Goal: Task Accomplishment & Management: Complete application form

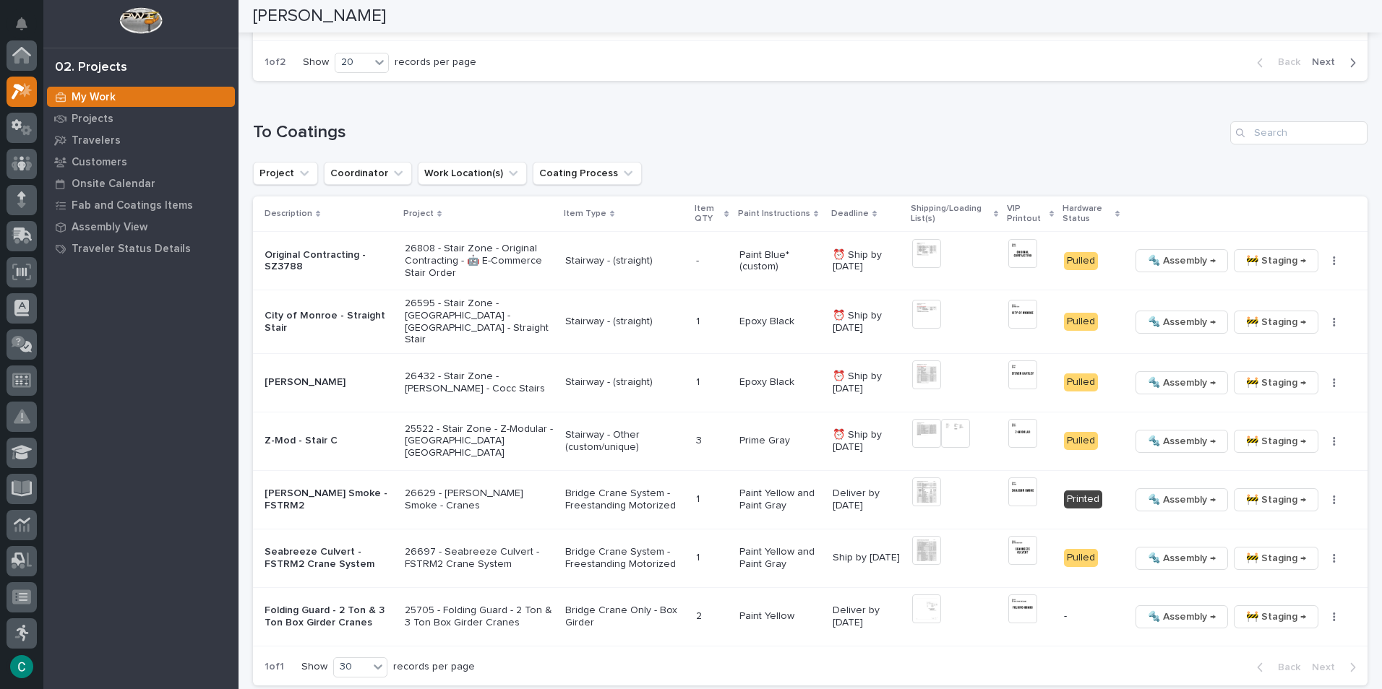
scroll to position [36, 0]
click at [1270, 256] on span "🚧 Staging →" at bounding box center [1276, 260] width 60 height 17
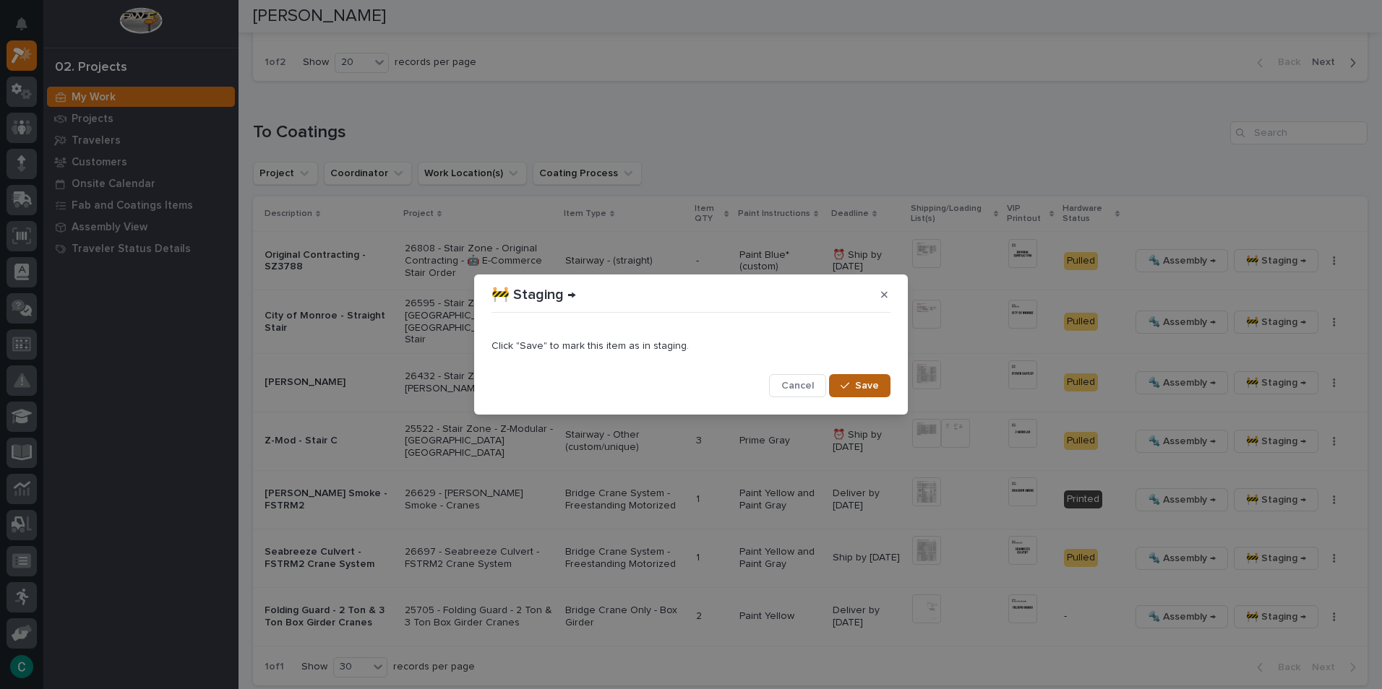
click at [852, 394] on button "Save" at bounding box center [859, 385] width 61 height 23
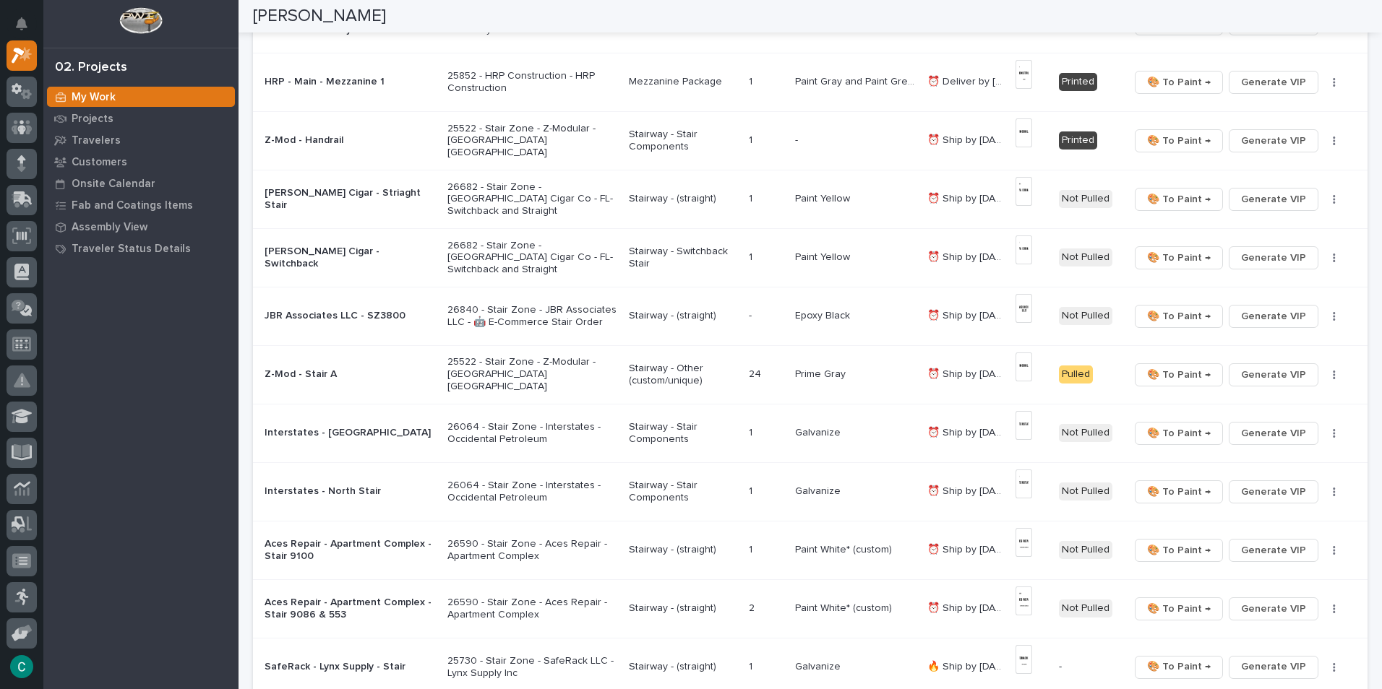
scroll to position [0, 0]
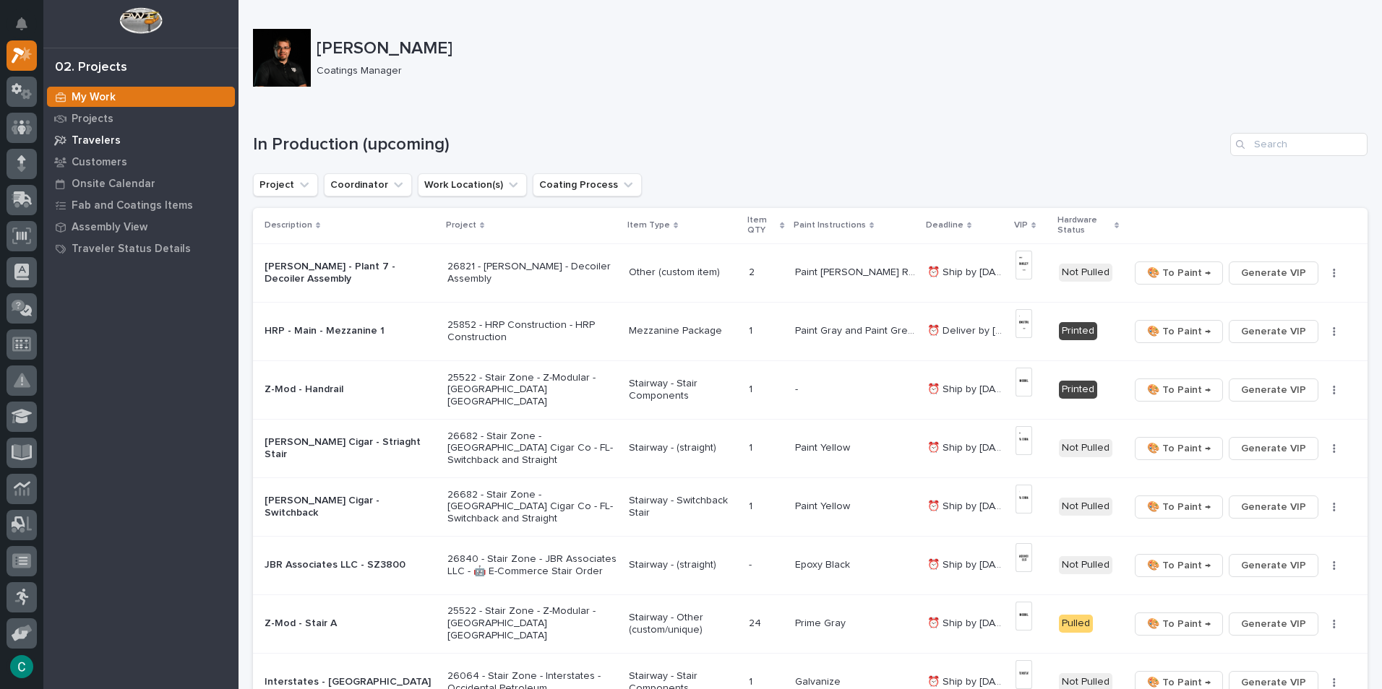
click at [134, 138] on div "Travelers" at bounding box center [141, 140] width 188 height 20
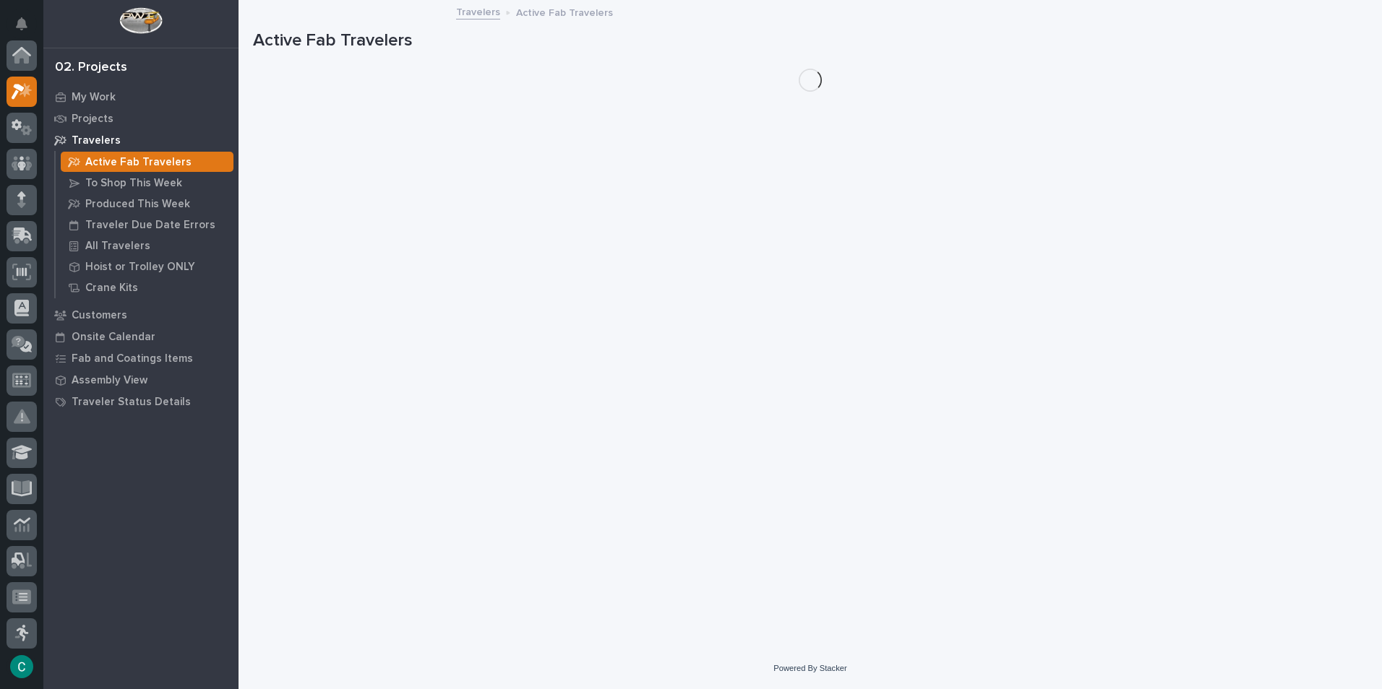
scroll to position [36, 0]
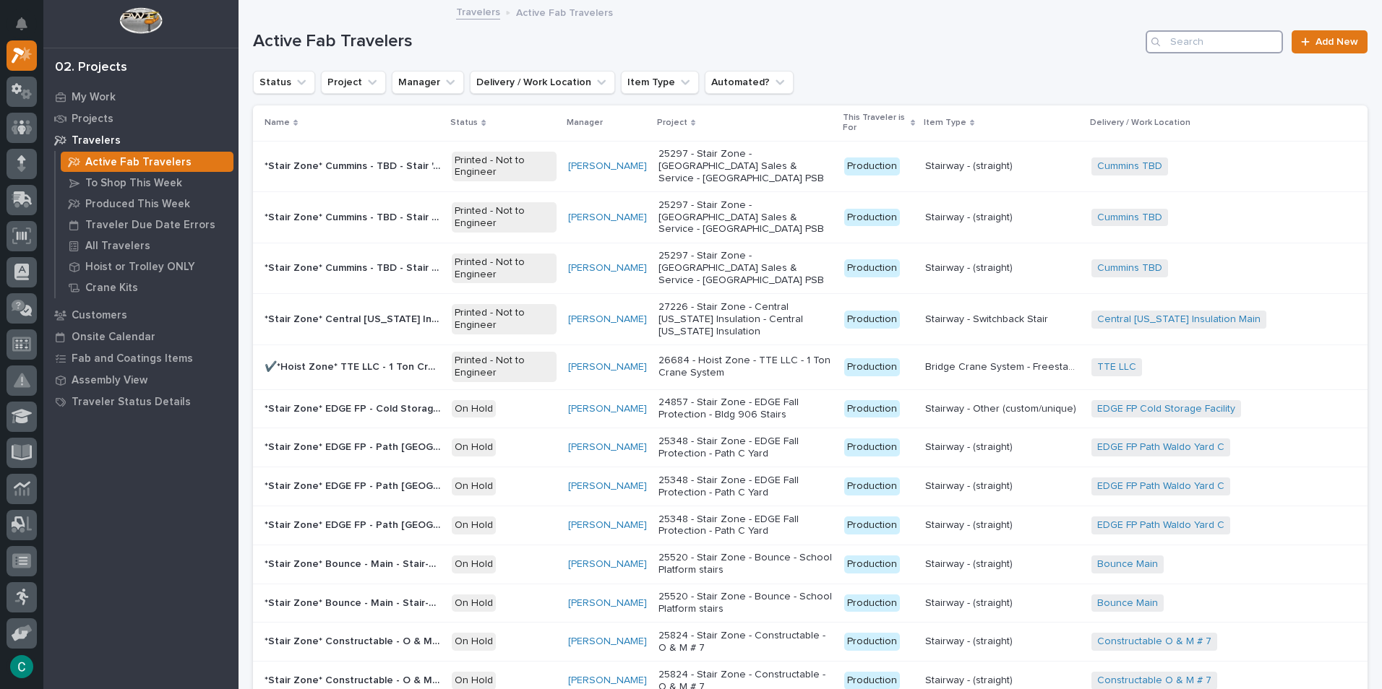
click at [1194, 41] on input "Search" at bounding box center [1213, 41] width 137 height 23
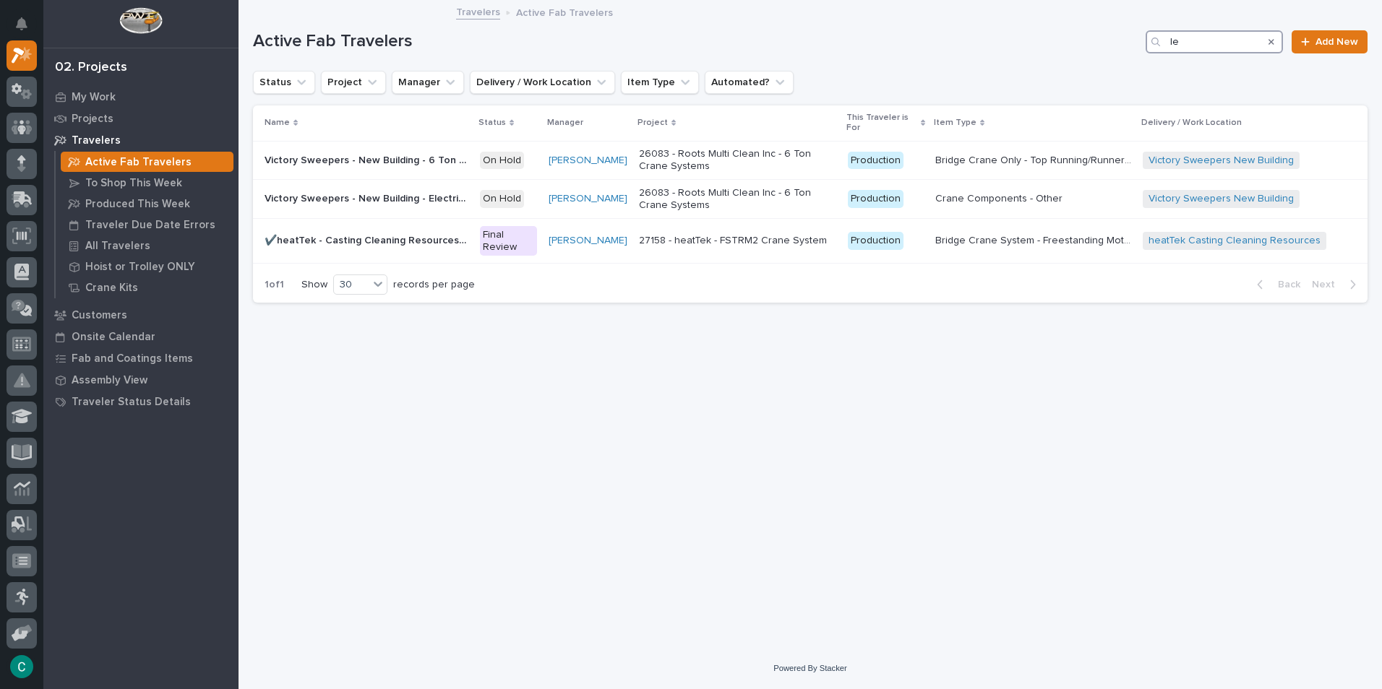
type input "l"
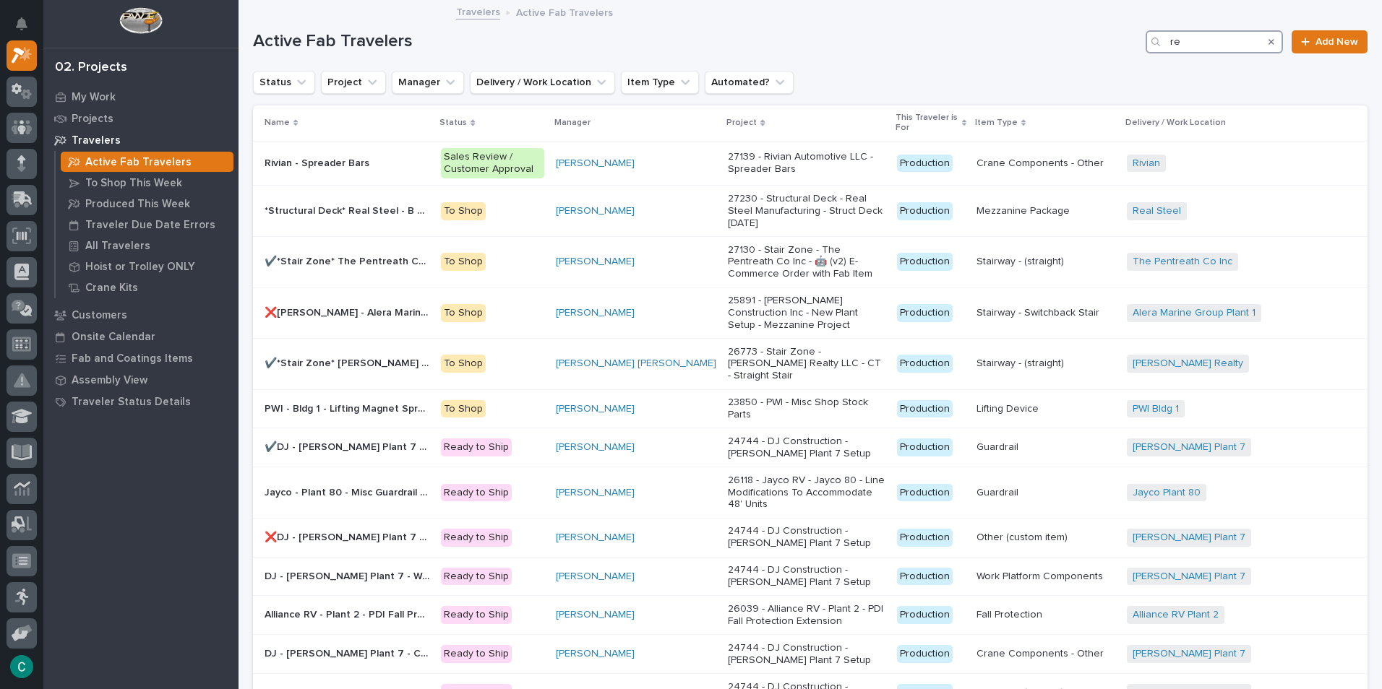
type input "r"
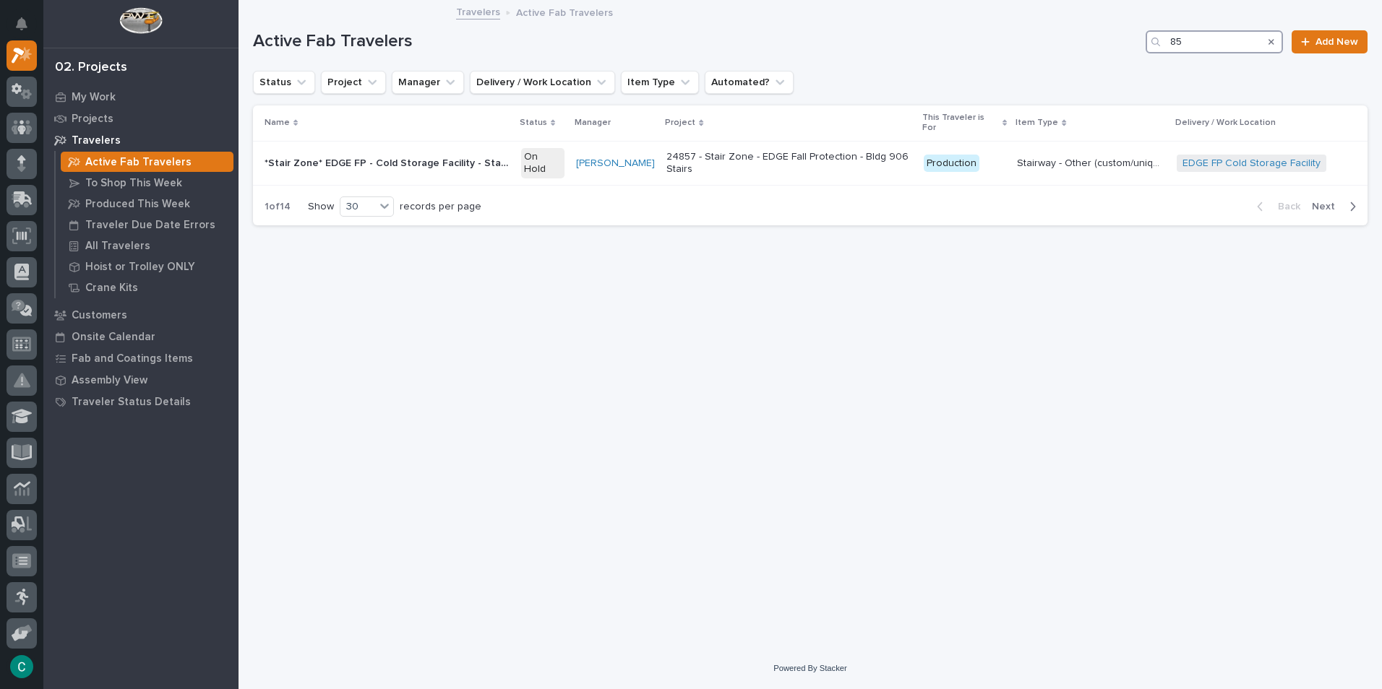
type input "8"
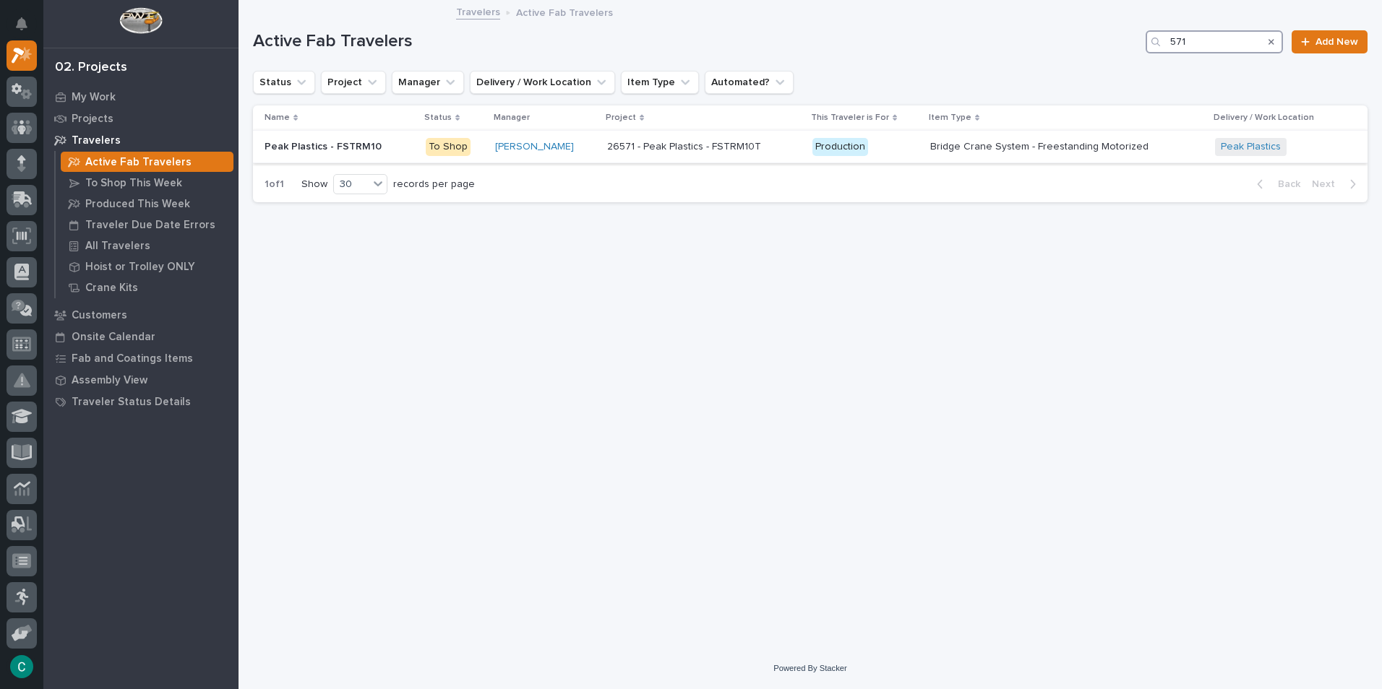
type input "571"
click at [361, 148] on p "Peak Plastics - FSTRM10" at bounding box center [324, 145] width 120 height 15
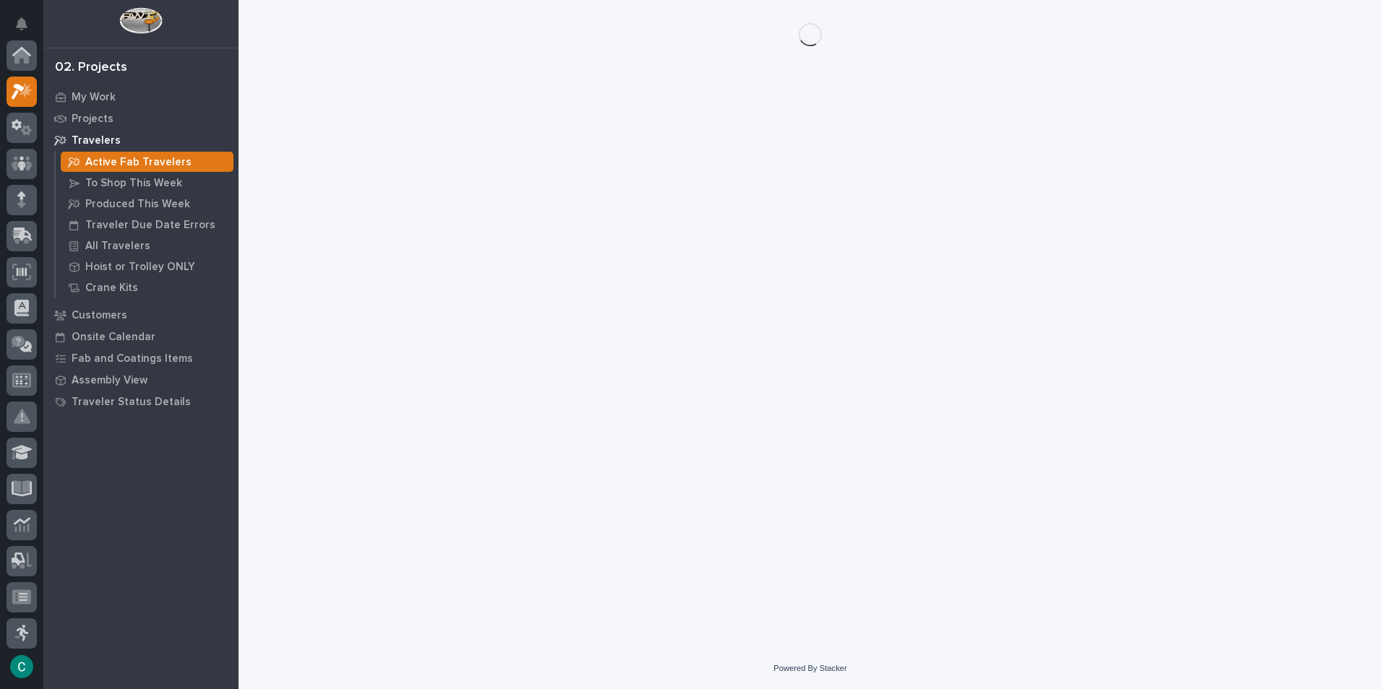
scroll to position [36, 0]
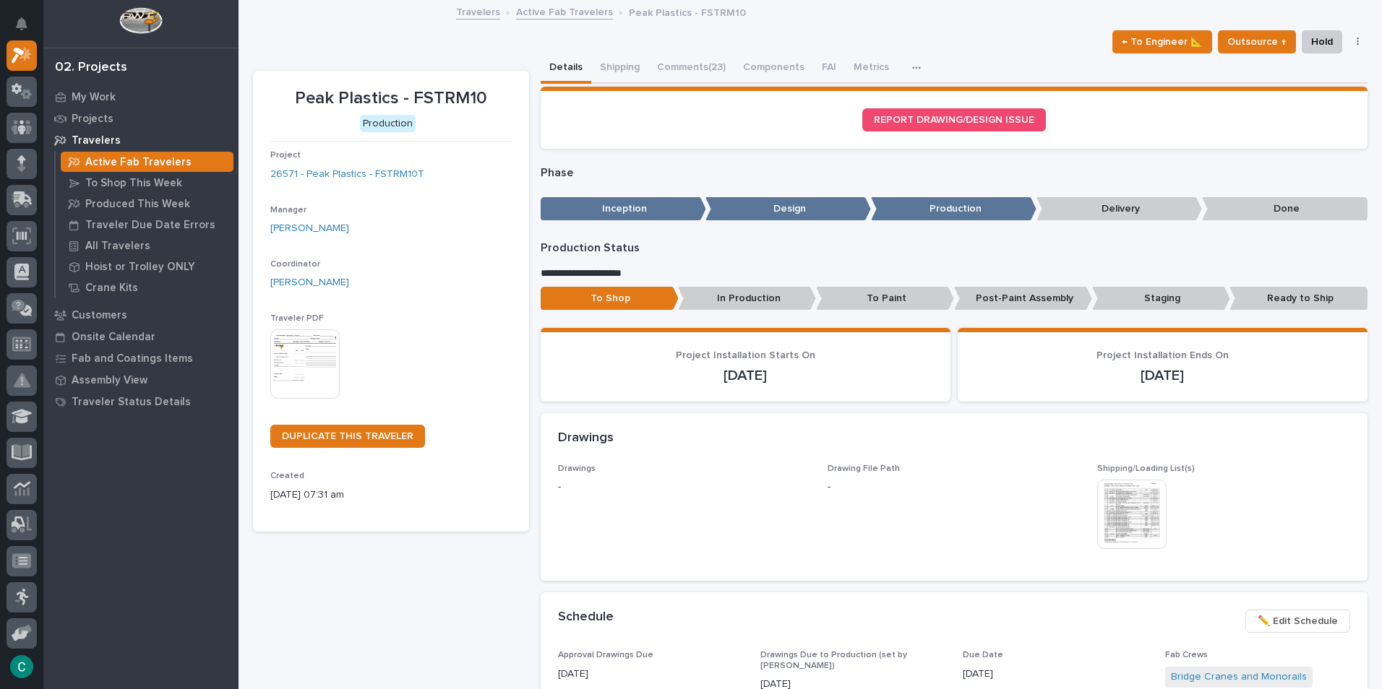
click at [768, 300] on p "In Production" at bounding box center [747, 299] width 138 height 24
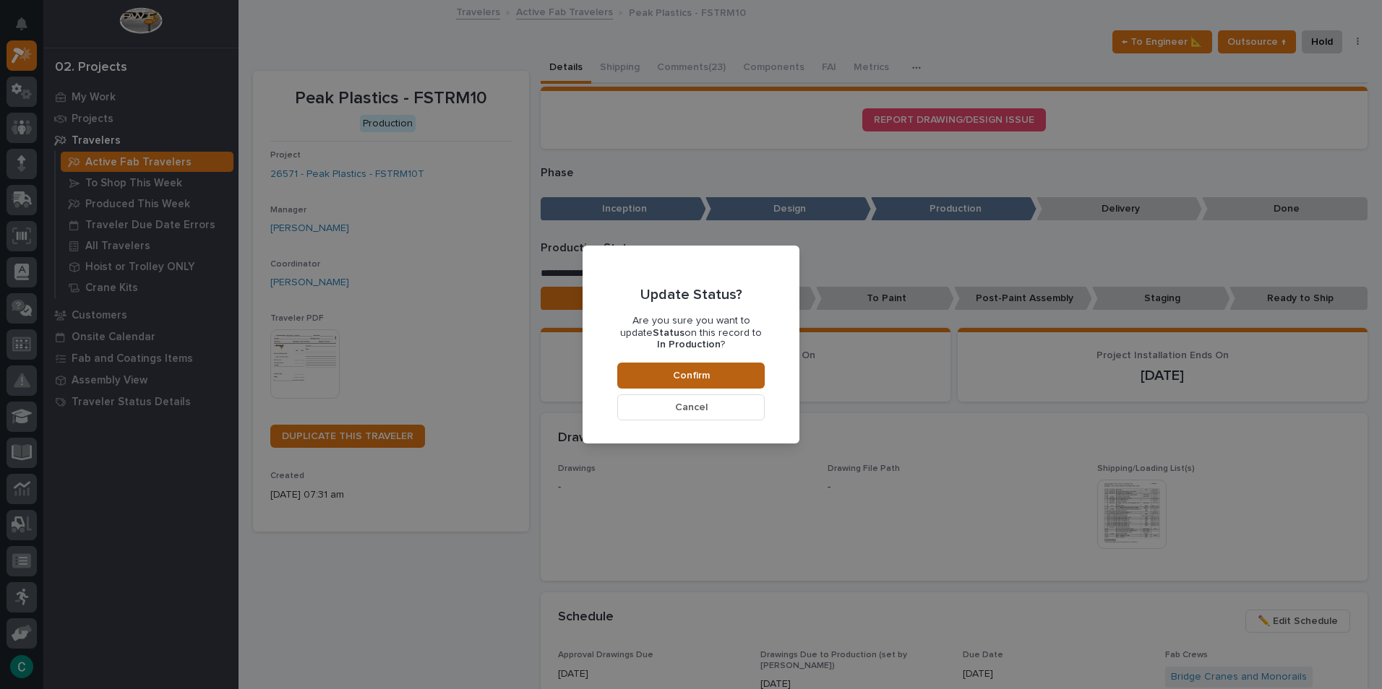
click at [728, 369] on button "Confirm" at bounding box center [690, 376] width 147 height 26
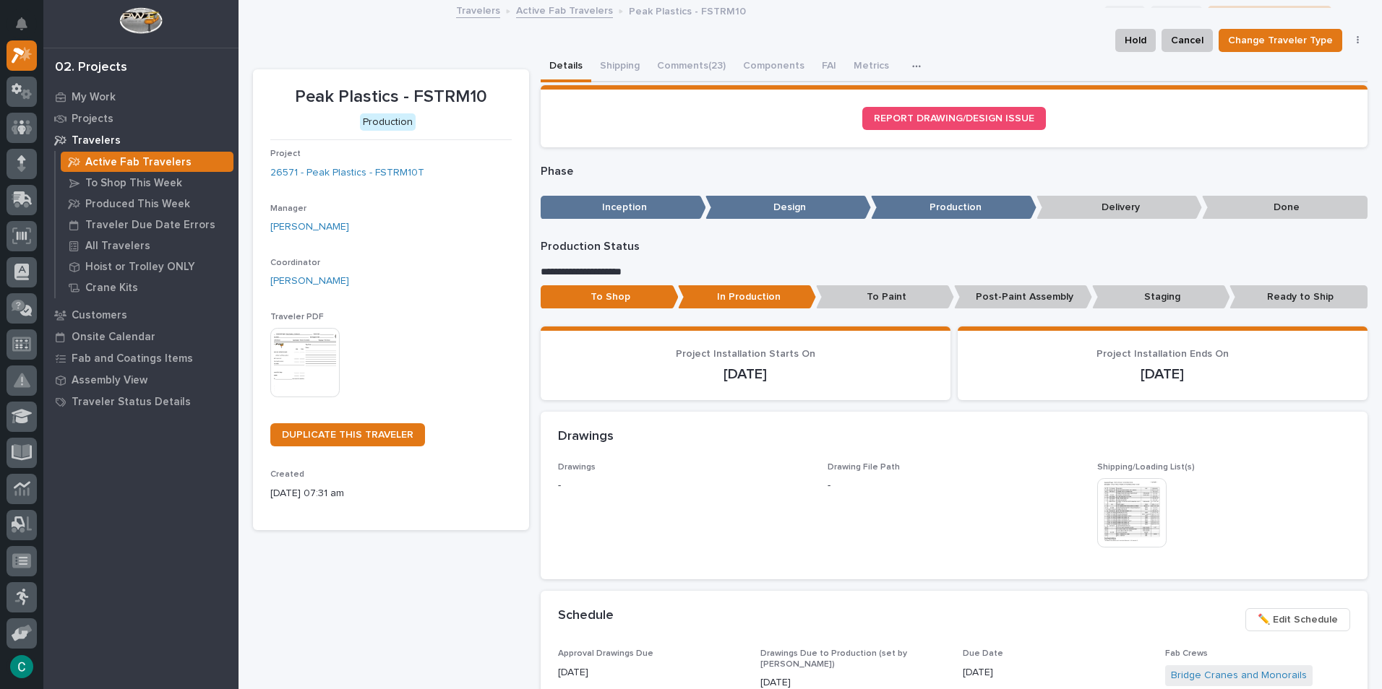
scroll to position [0, 0]
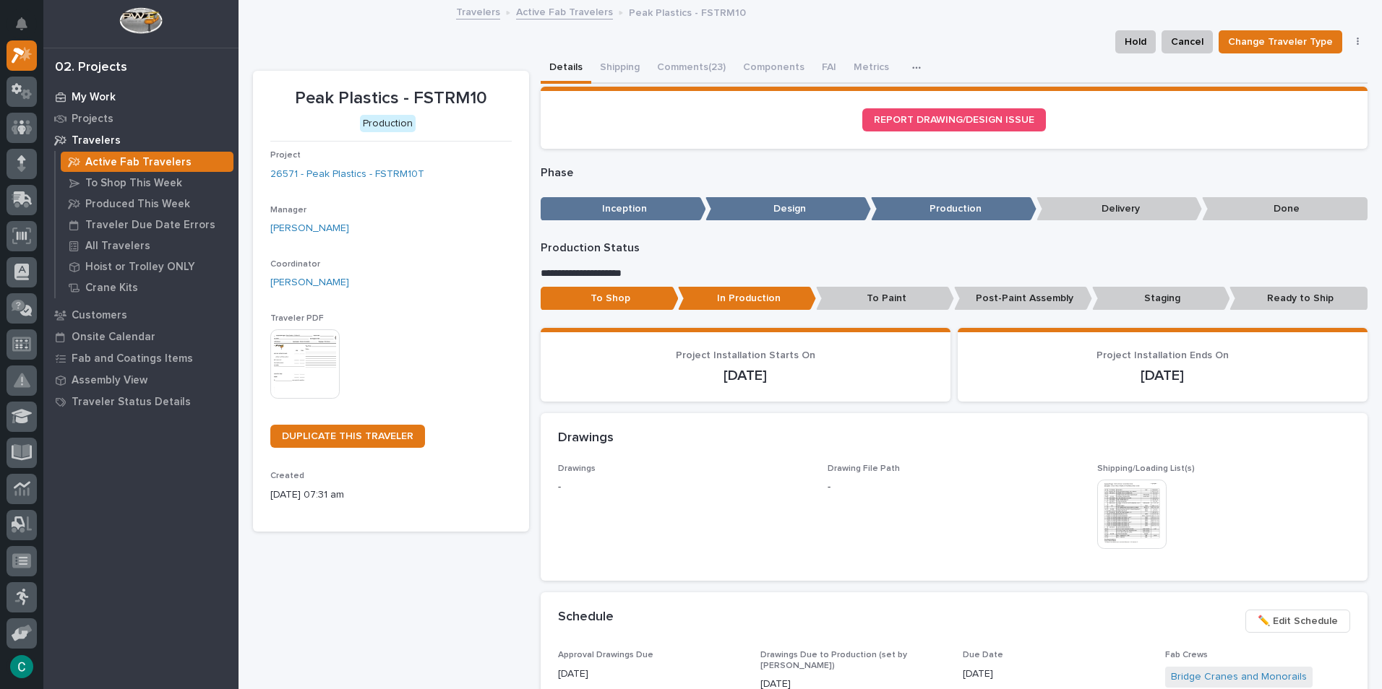
click at [96, 87] on div "My Work" at bounding box center [141, 97] width 188 height 20
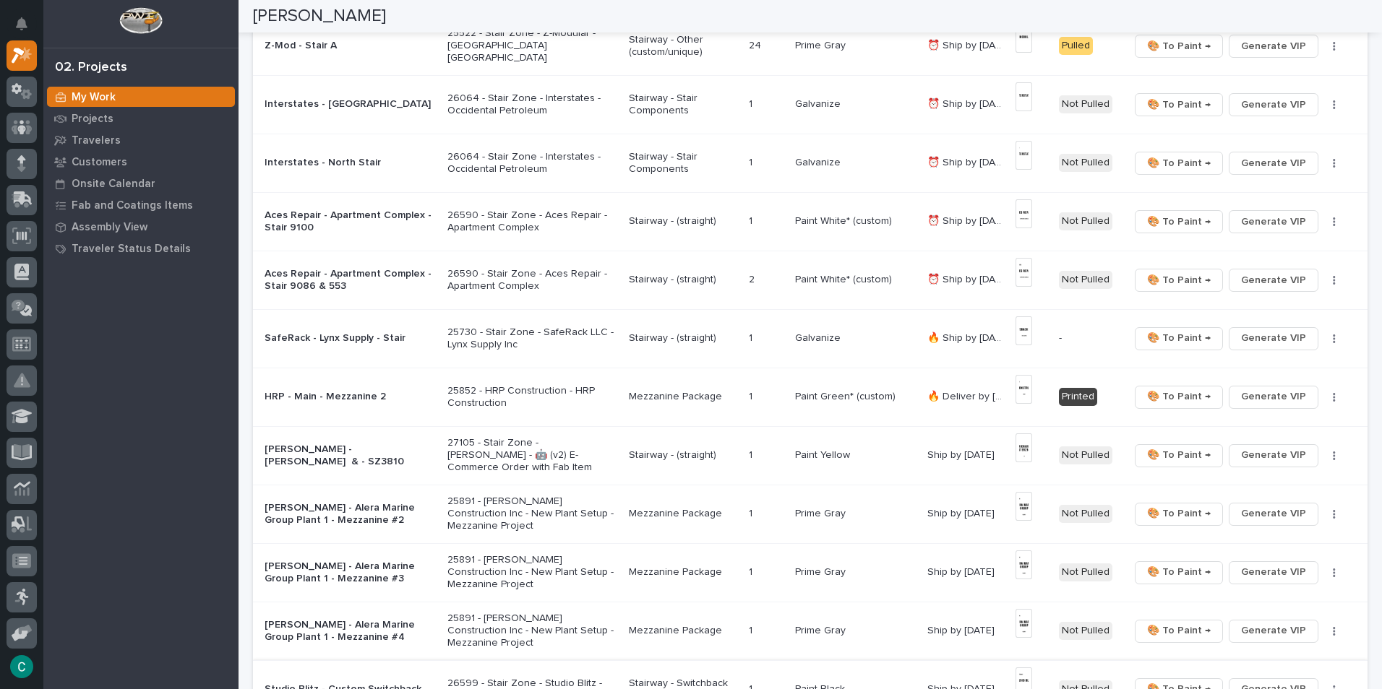
scroll to position [867, 0]
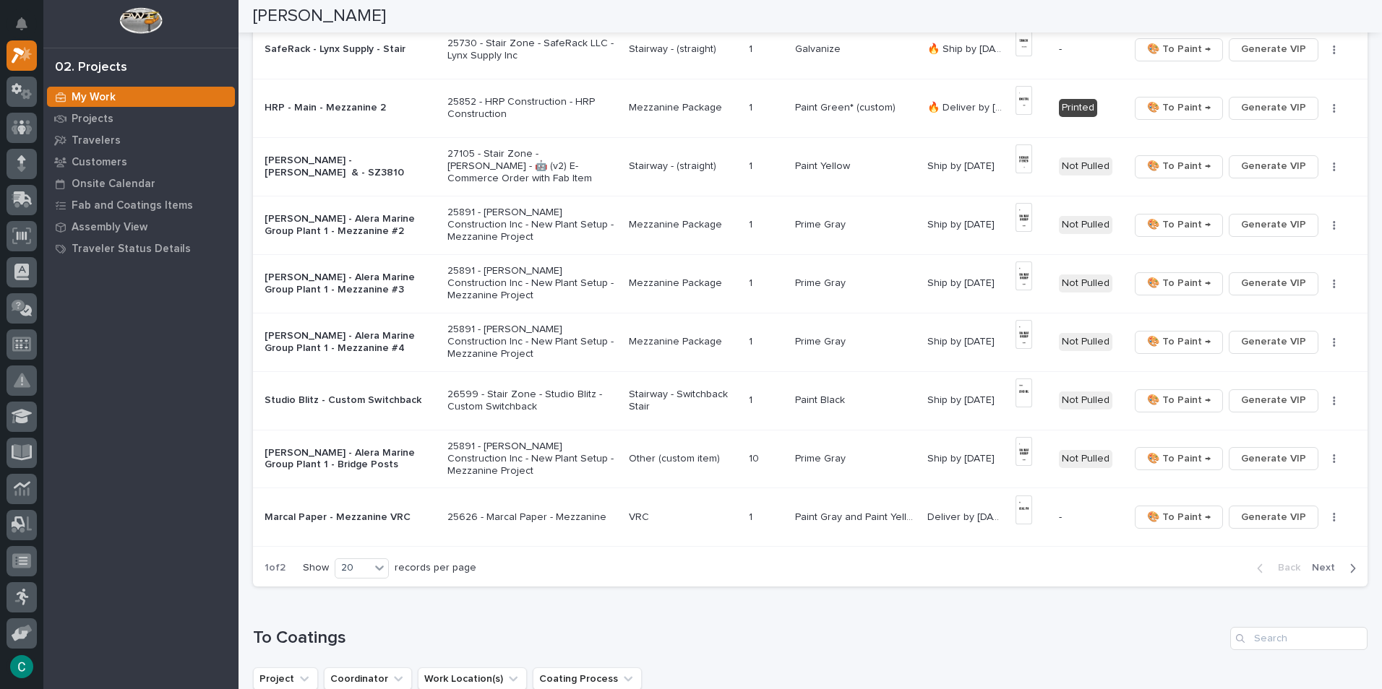
click at [1328, 571] on span "Next" at bounding box center [1328, 568] width 32 height 13
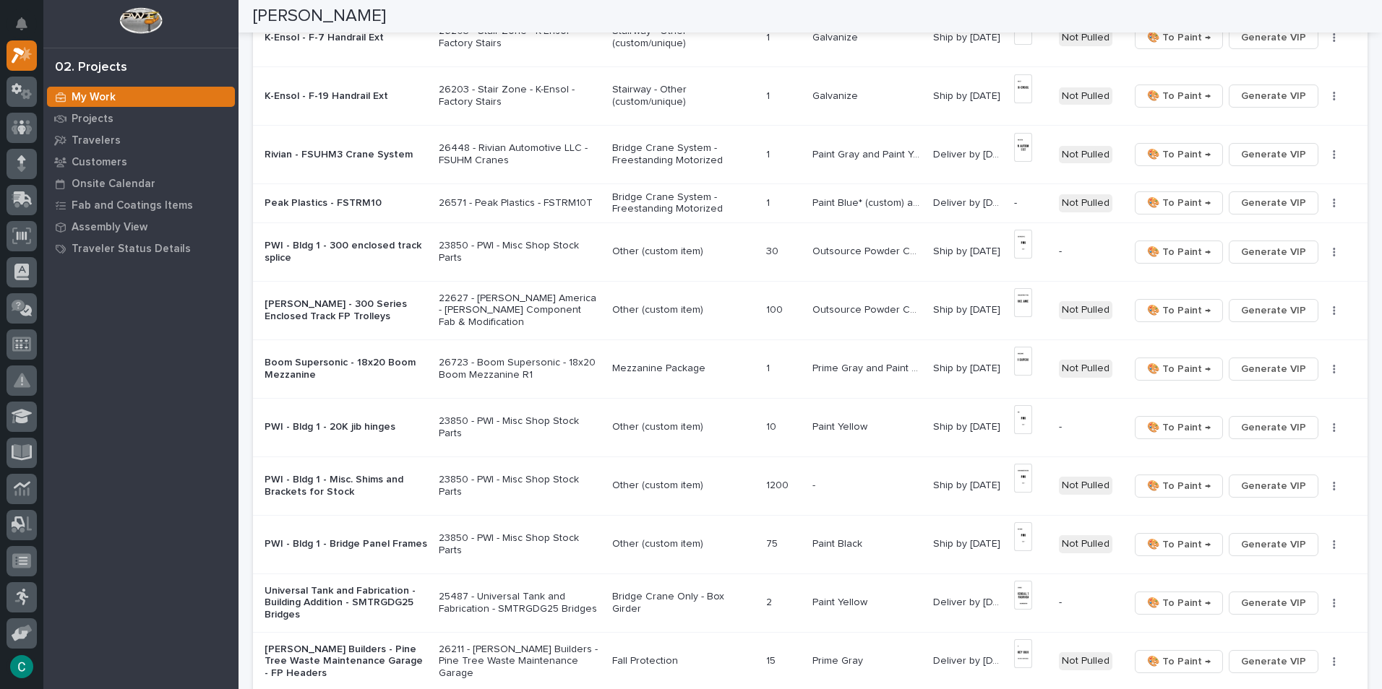
scroll to position [578, 0]
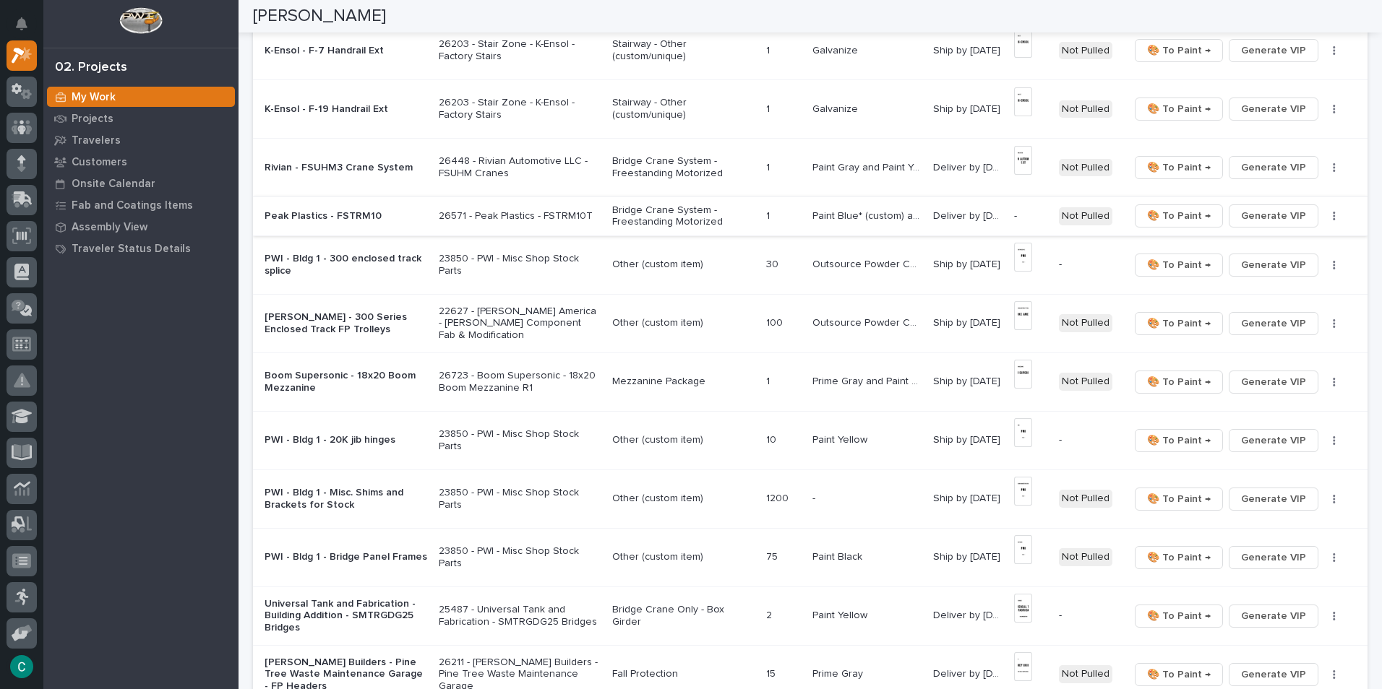
click at [1244, 210] on span "Generate VIP" at bounding box center [1273, 215] width 65 height 17
click at [645, 205] on p "Bridge Crane System - Freestanding Motorized" at bounding box center [683, 217] width 142 height 25
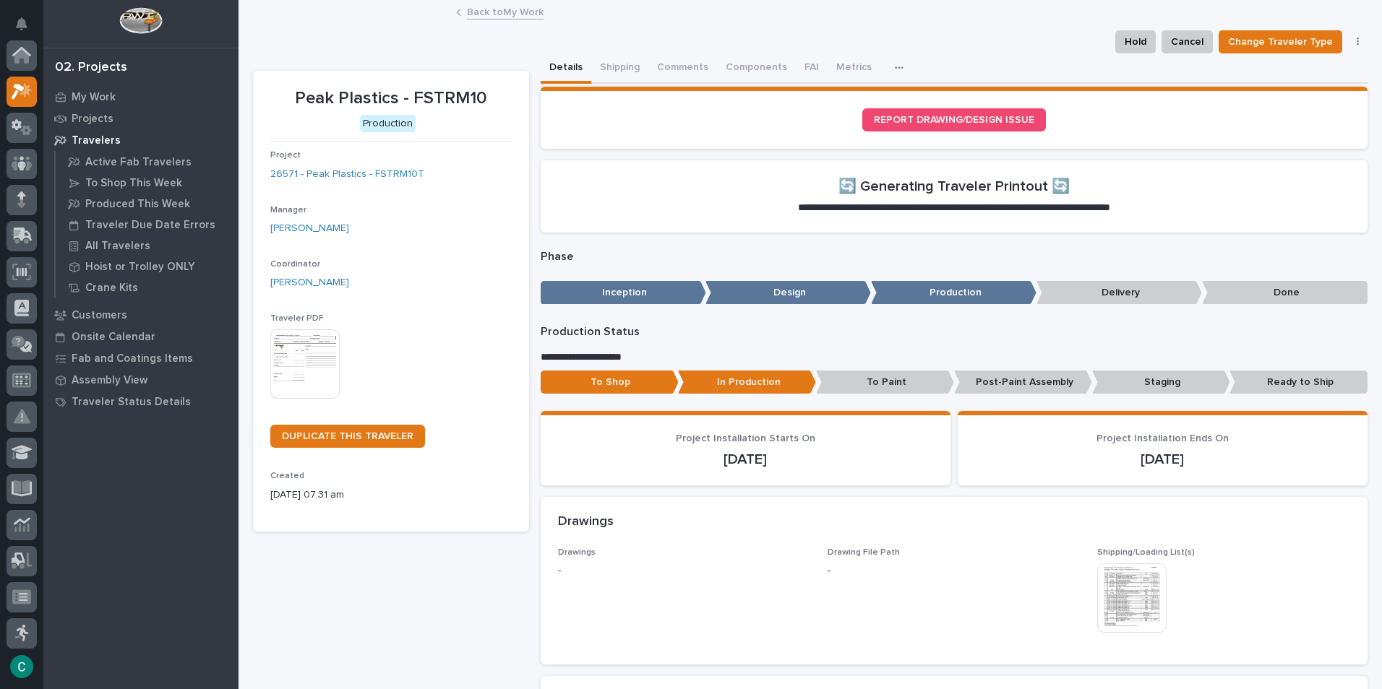
scroll to position [36, 0]
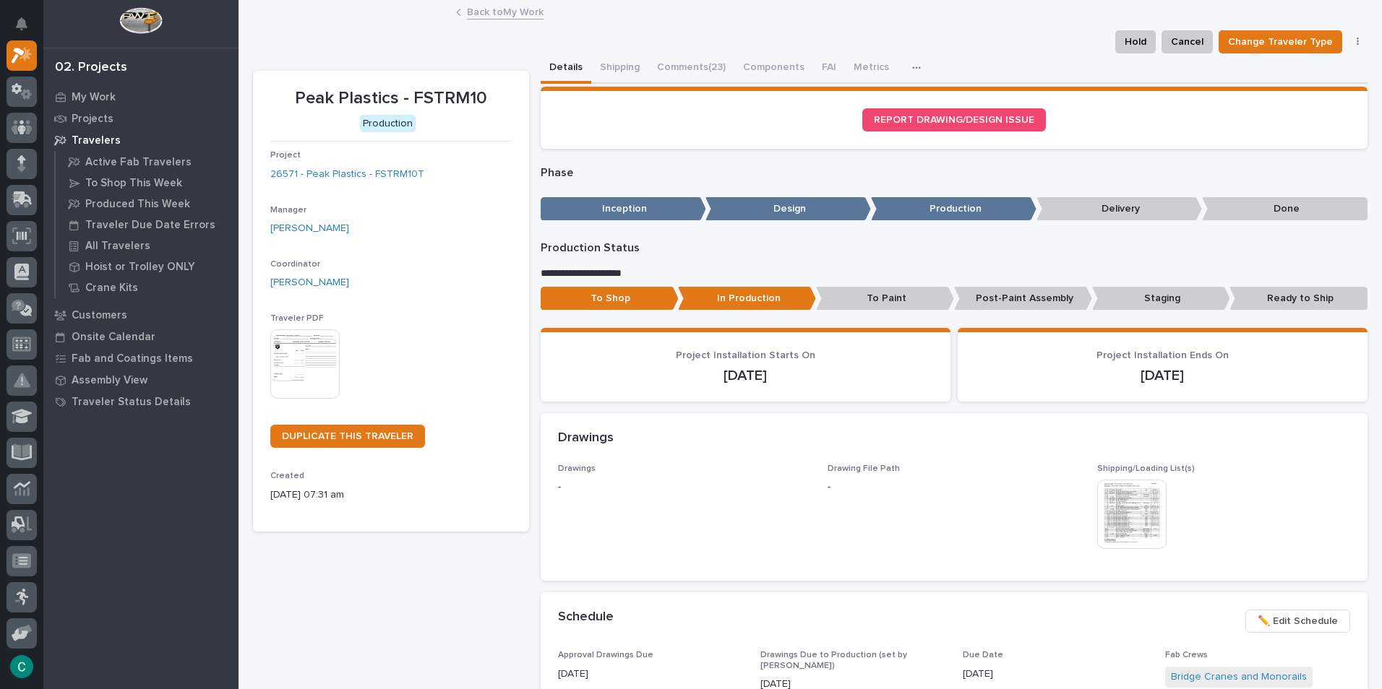
click at [504, 4] on link "Back to My Work" at bounding box center [505, 11] width 77 height 17
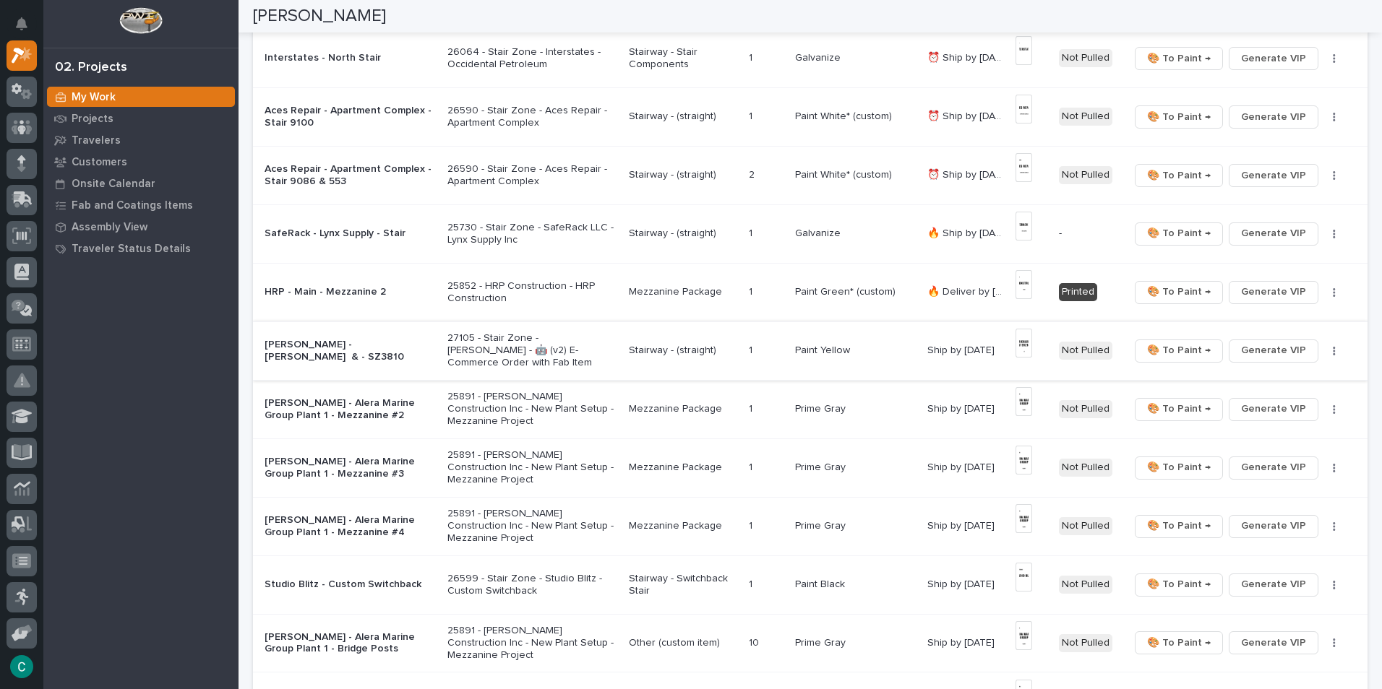
scroll to position [795, 0]
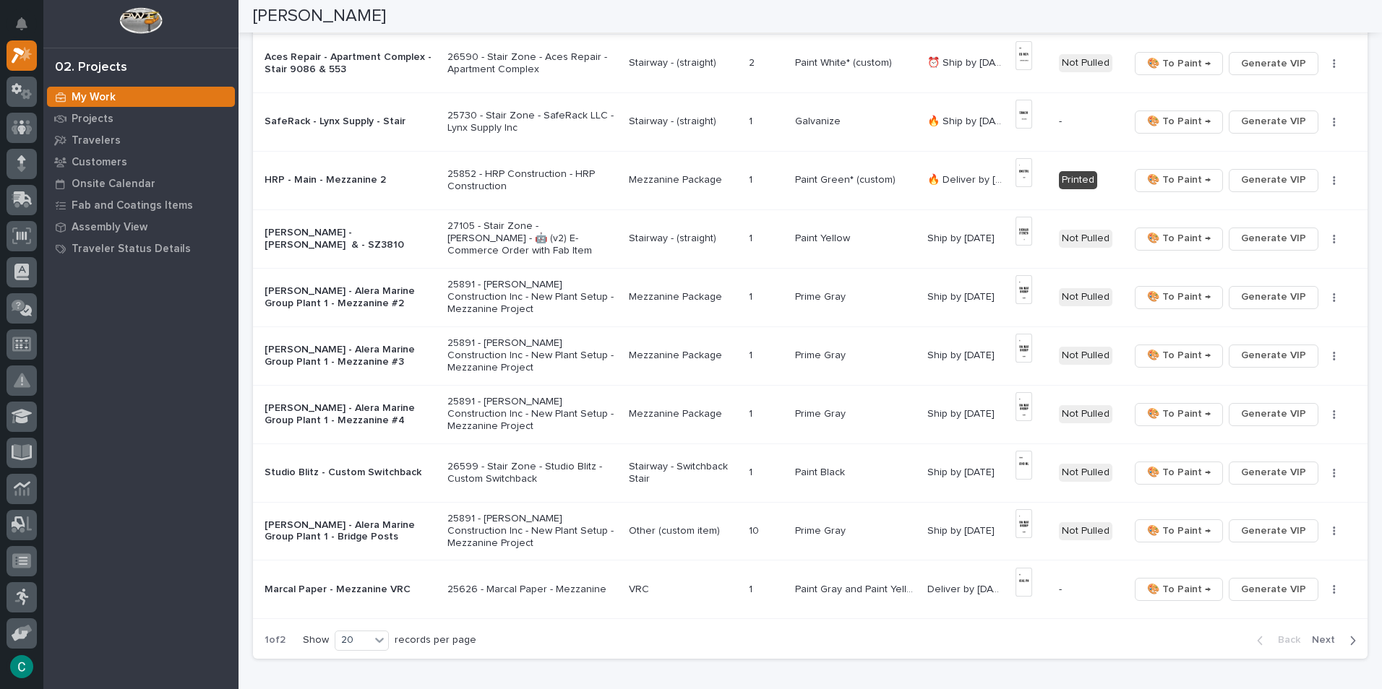
click at [1312, 636] on span "Next" at bounding box center [1328, 640] width 32 height 13
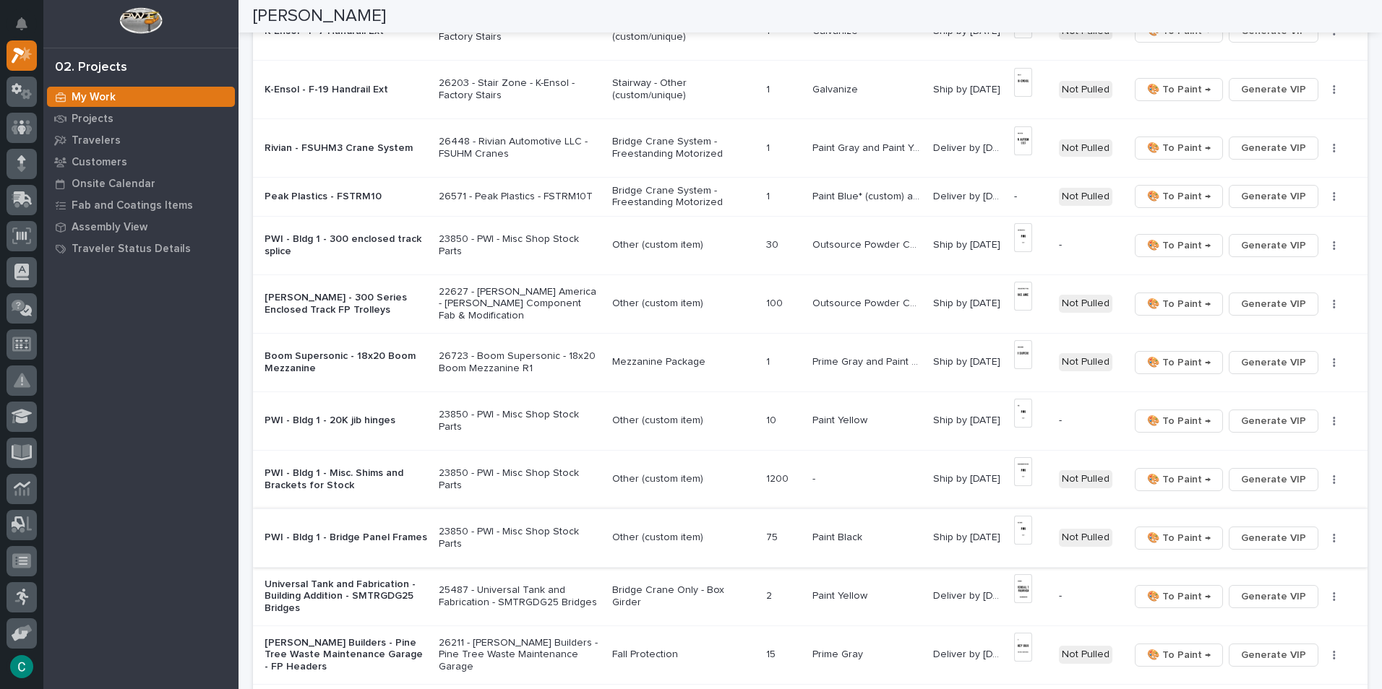
scroll to position [578, 0]
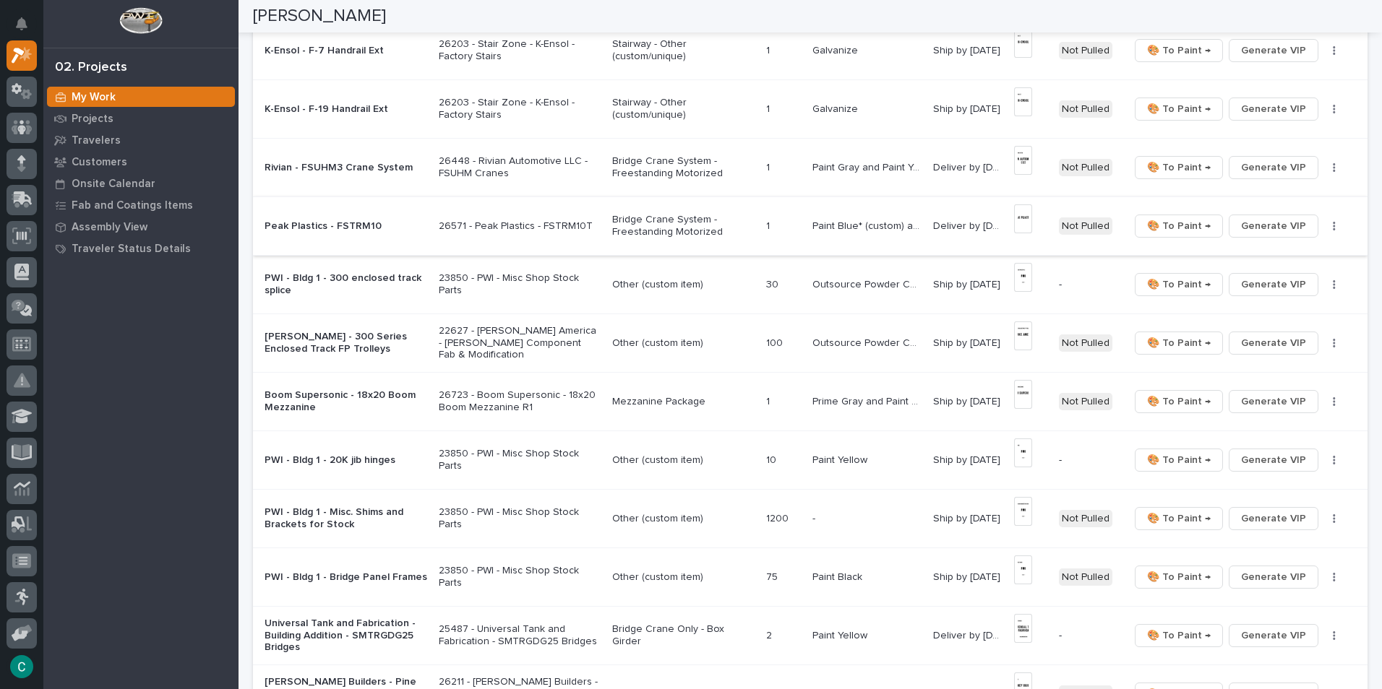
click at [1021, 209] on img at bounding box center [1022, 219] width 17 height 29
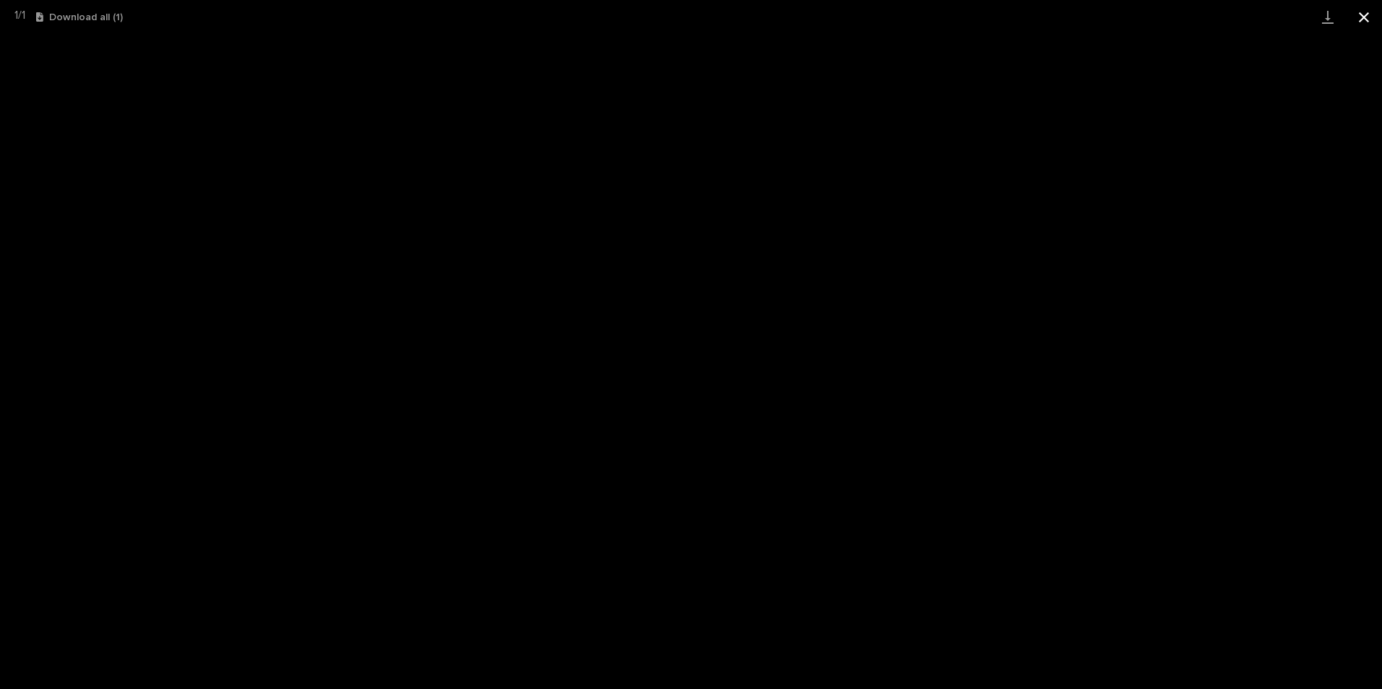
click at [1361, 13] on button "Close gallery" at bounding box center [1364, 17] width 36 height 34
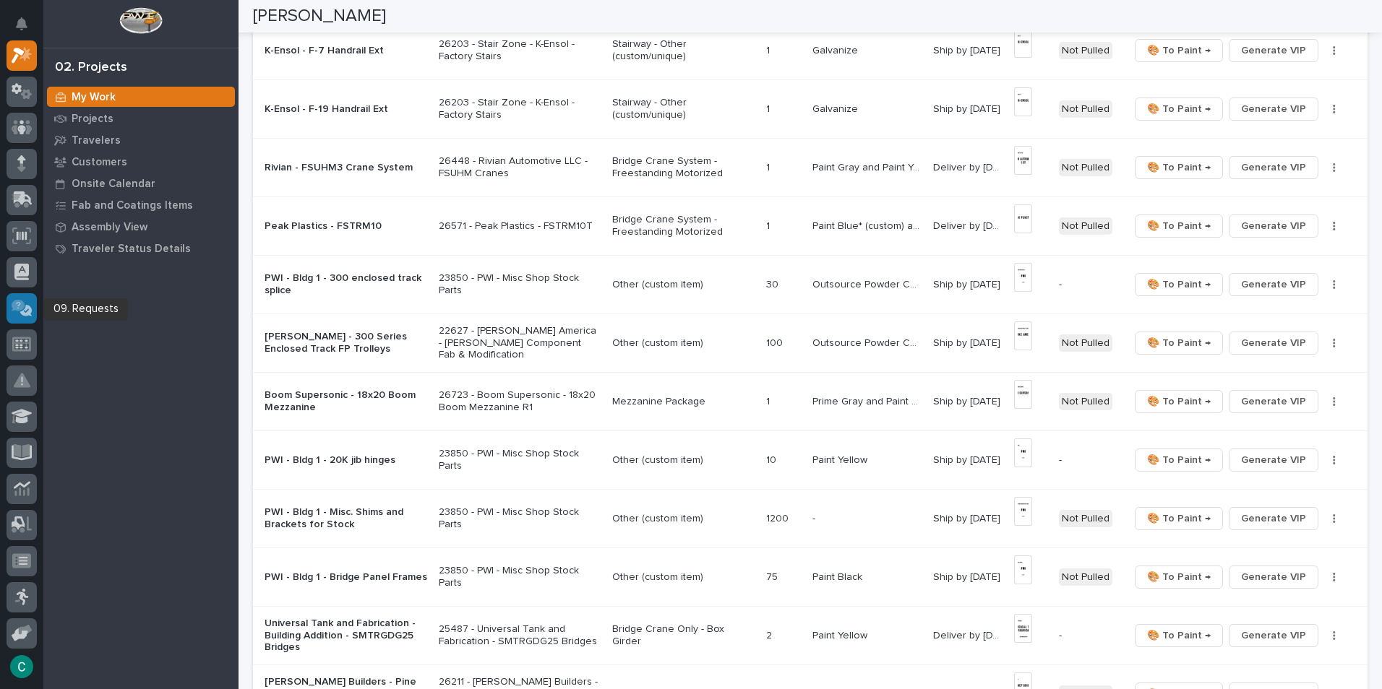
click at [17, 308] on icon at bounding box center [24, 309] width 16 height 14
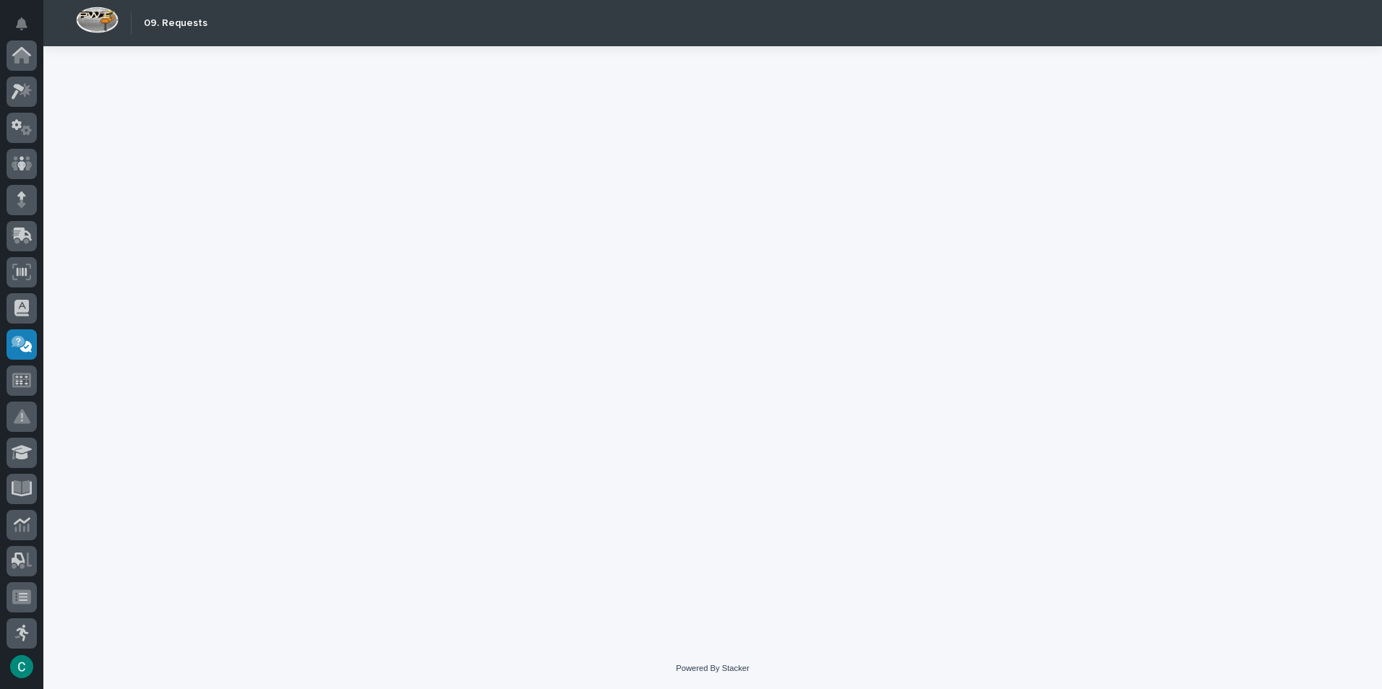
scroll to position [256, 0]
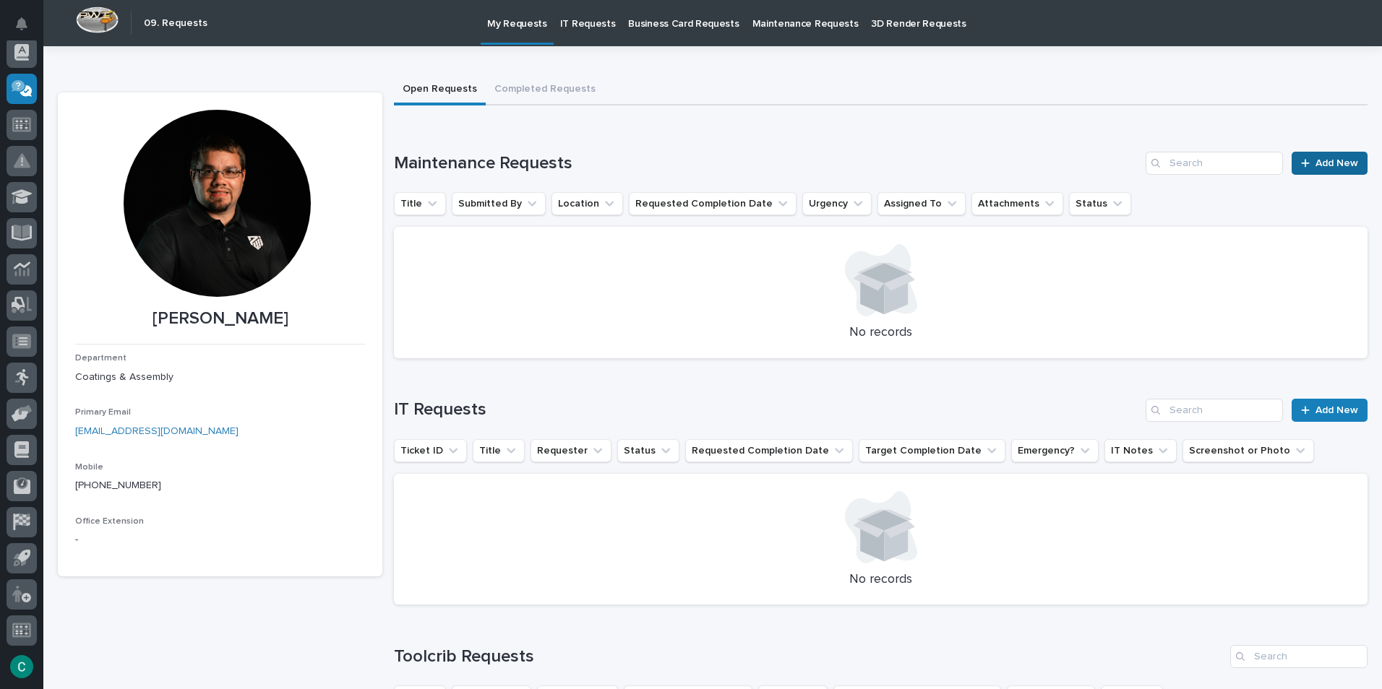
click at [1315, 165] on span "Add New" at bounding box center [1336, 163] width 43 height 10
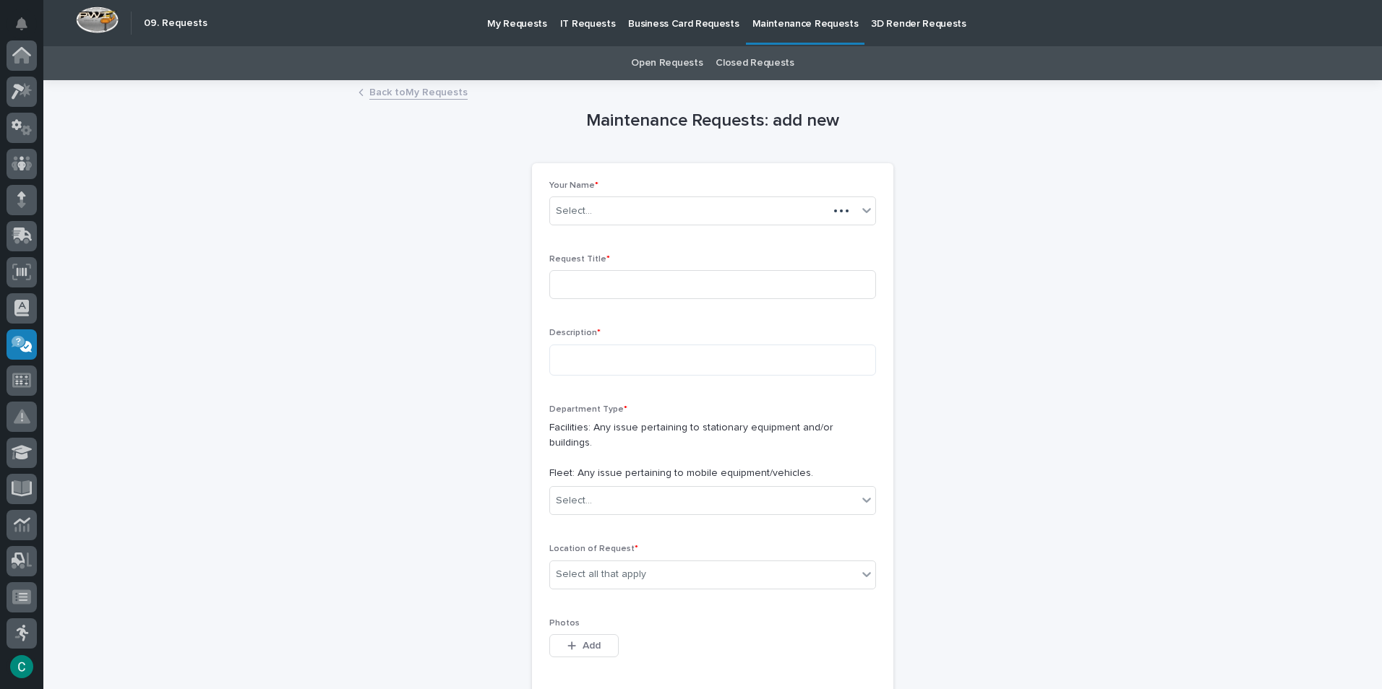
scroll to position [256, 0]
click at [642, 276] on input at bounding box center [712, 284] width 327 height 29
type input "Leak under pressure water heater"
click at [636, 358] on textarea at bounding box center [712, 360] width 327 height 31
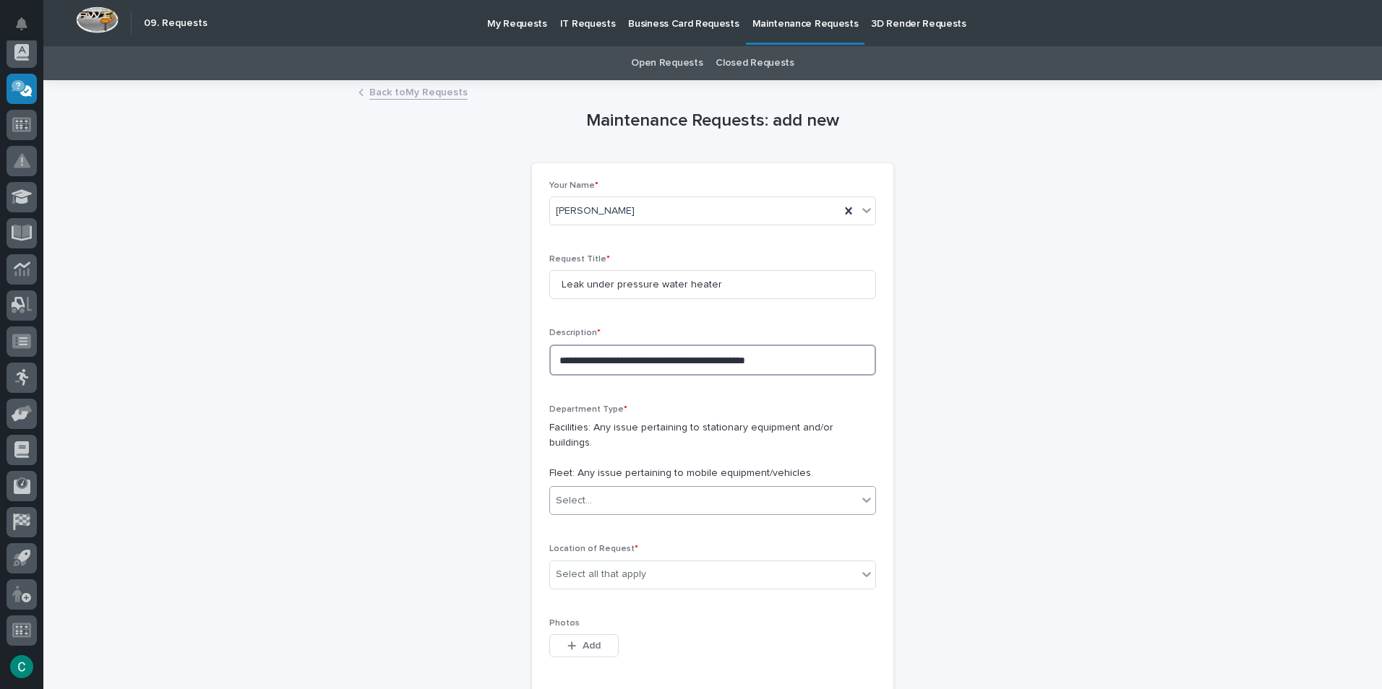
type textarea "**********"
click at [645, 489] on div "Select..." at bounding box center [703, 501] width 307 height 24
click at [586, 518] on span "Facilities" at bounding box center [573, 513] width 45 height 16
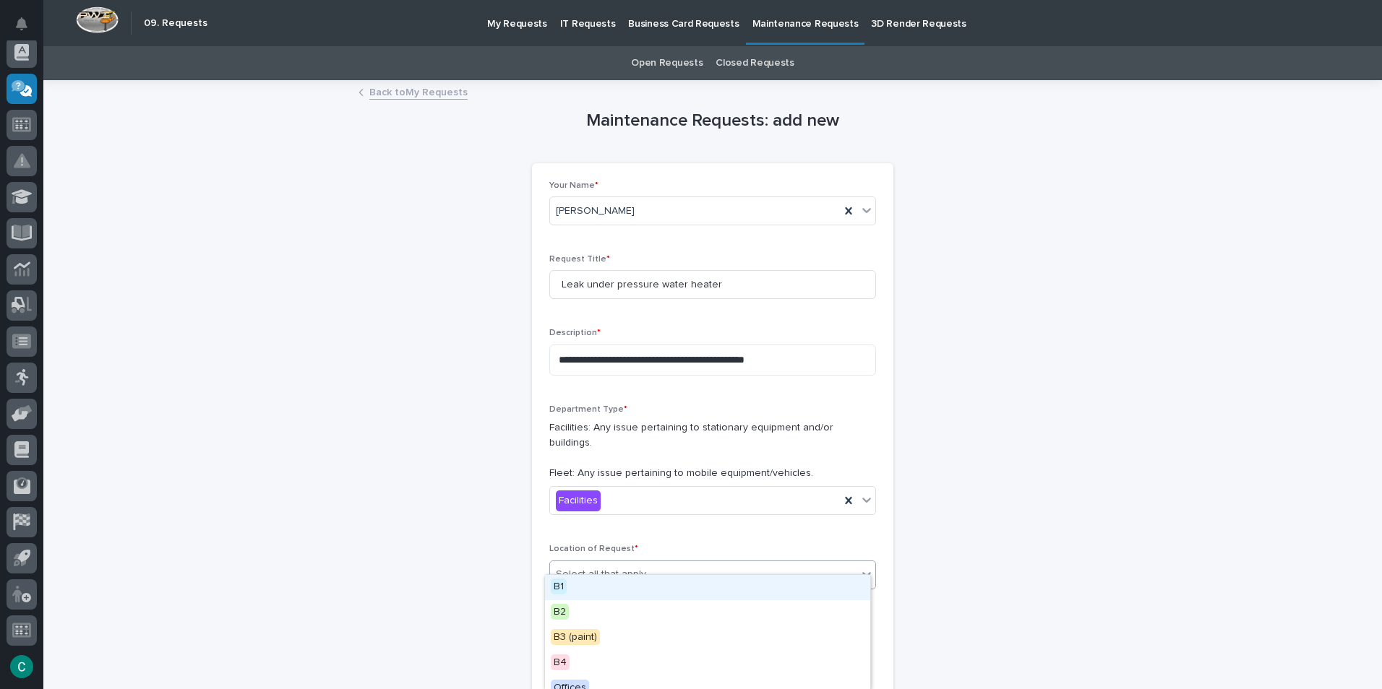
click at [601, 568] on div "Select all that apply" at bounding box center [703, 575] width 307 height 24
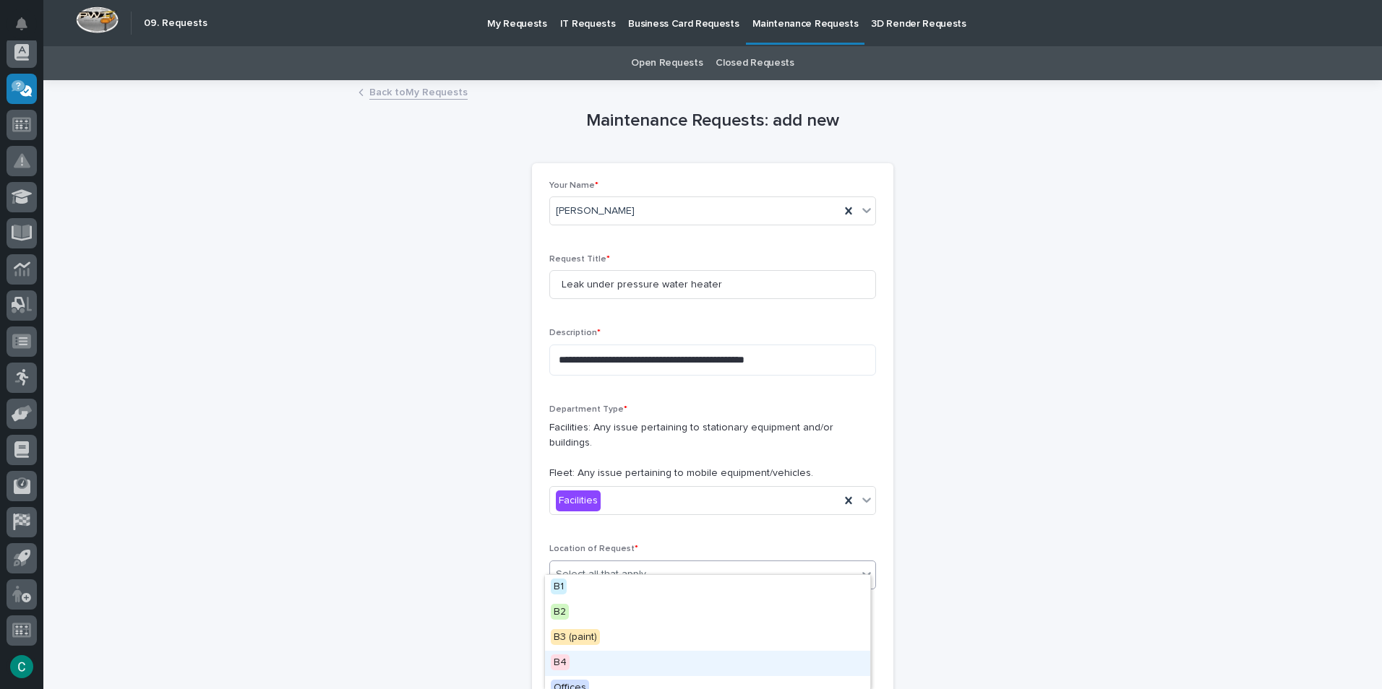
click at [590, 663] on div "B4" at bounding box center [707, 663] width 325 height 25
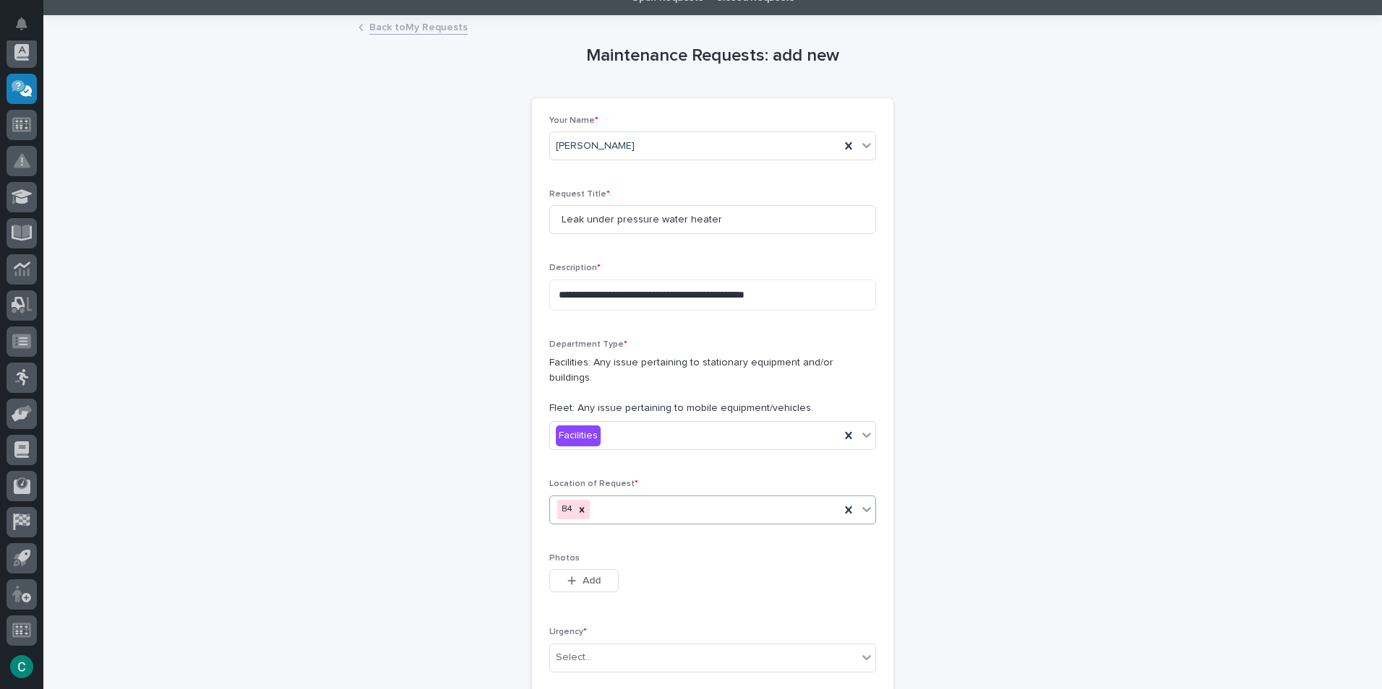
scroll to position [145, 0]
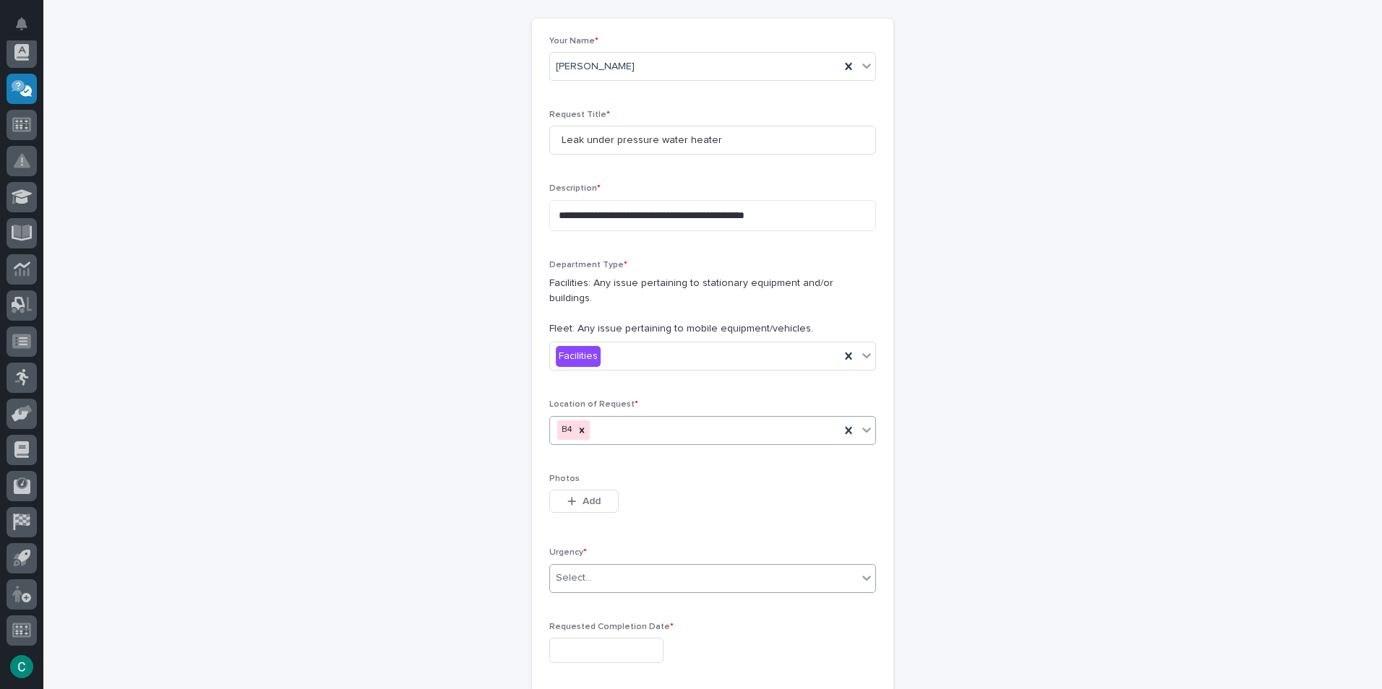
click at [606, 569] on div "Select..." at bounding box center [703, 579] width 307 height 24
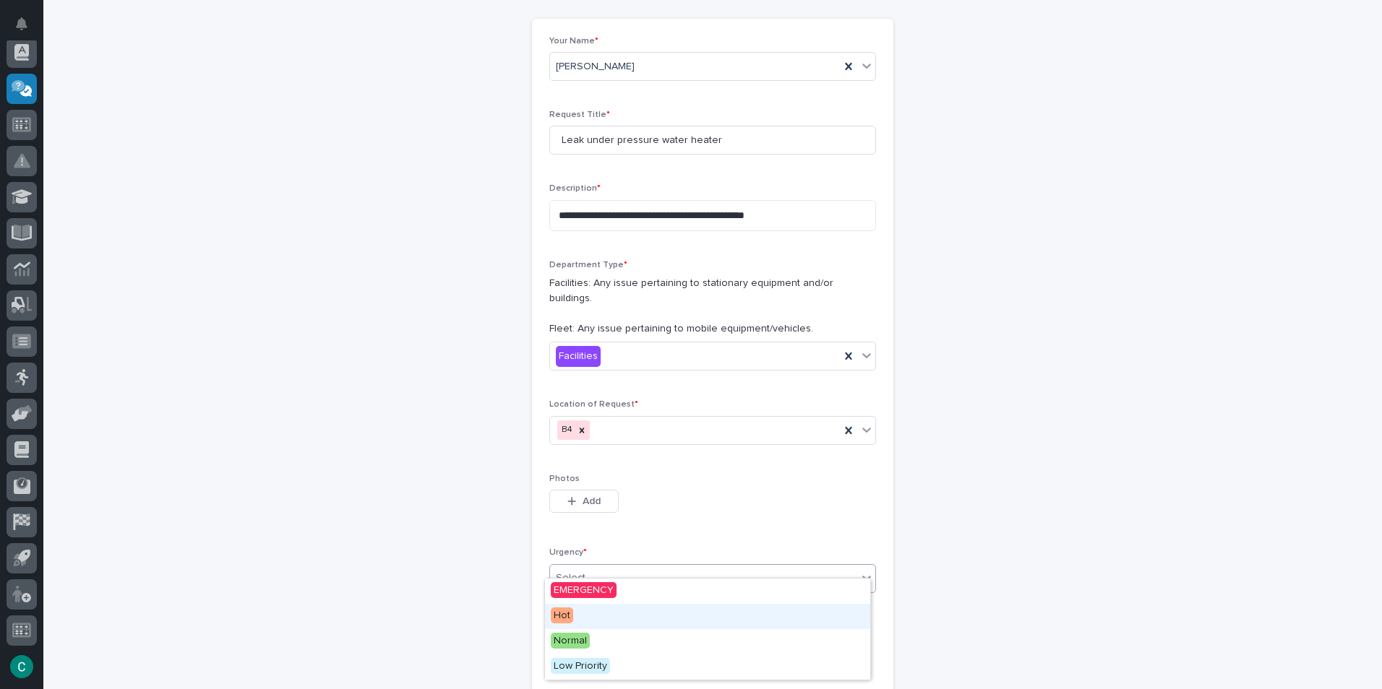
click at [585, 609] on div "Hot" at bounding box center [707, 616] width 325 height 25
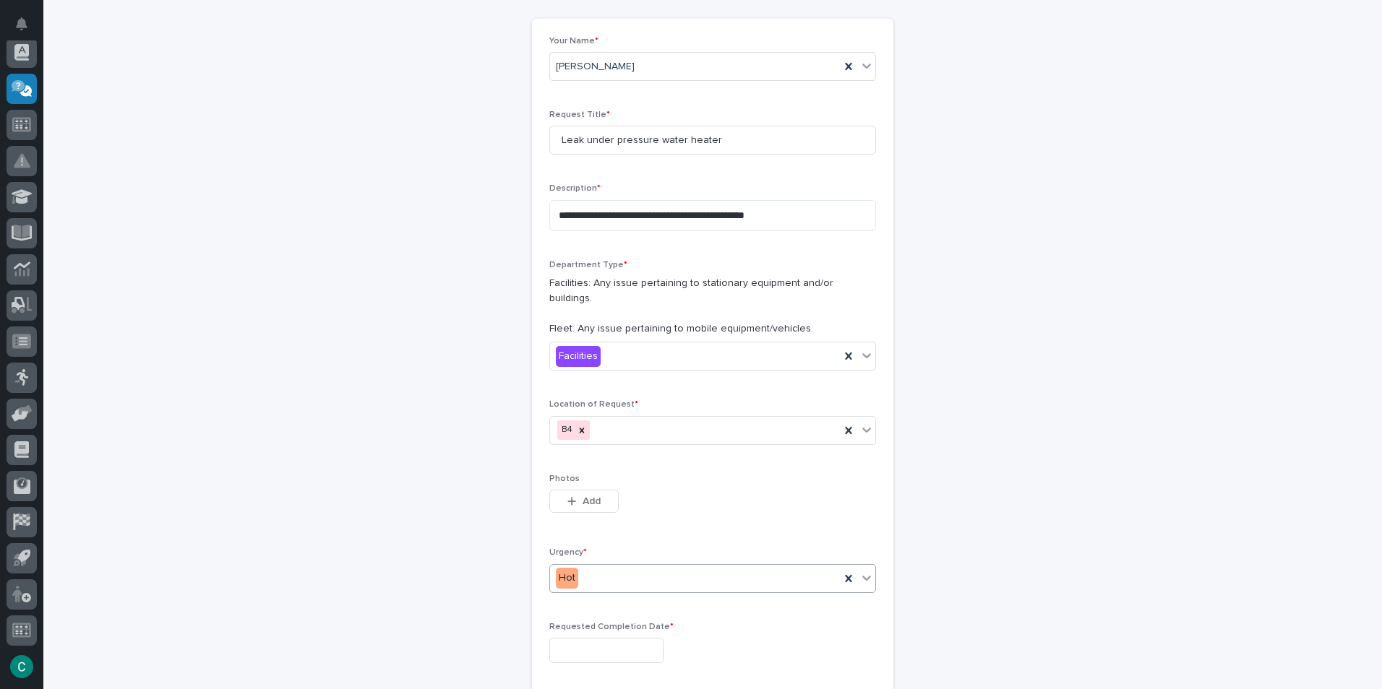
click at [593, 638] on input "text" at bounding box center [606, 650] width 114 height 25
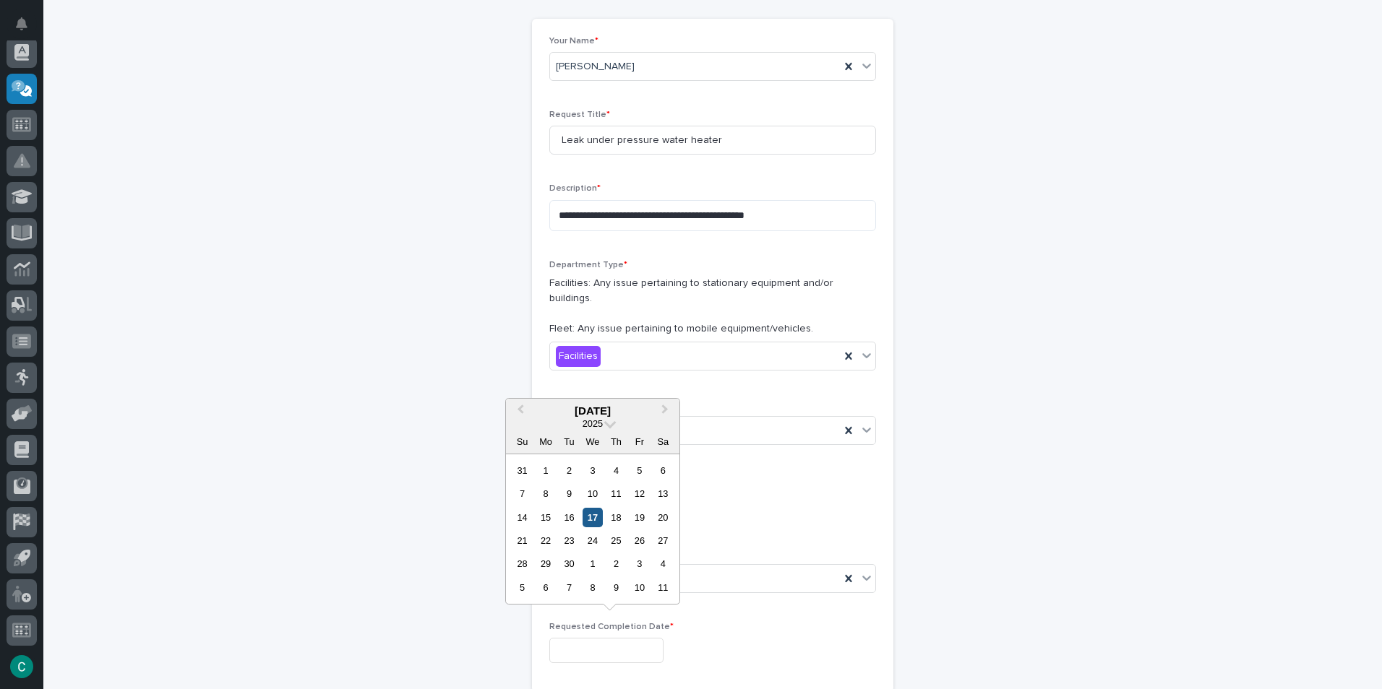
click at [595, 515] on div "17" at bounding box center [592, 518] width 20 height 20
type input "**********"
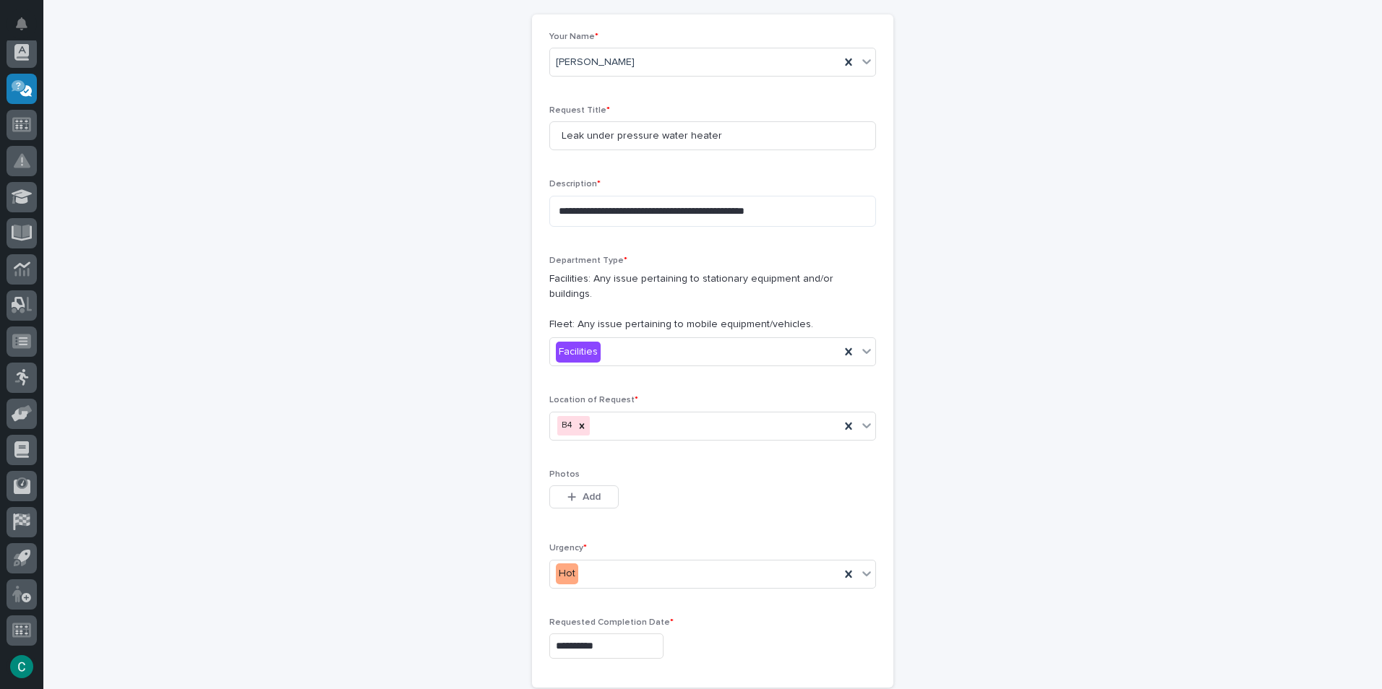
scroll to position [280, 0]
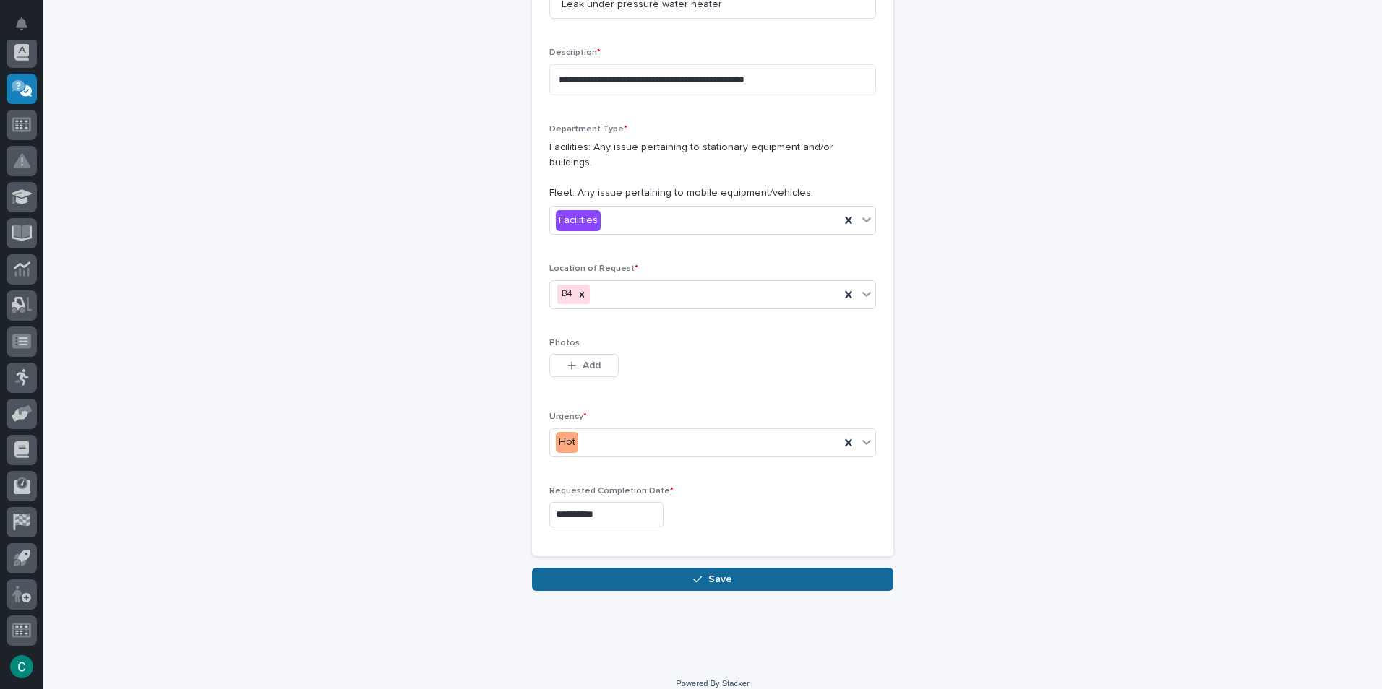
click at [720, 572] on button "Save" at bounding box center [712, 579] width 361 height 23
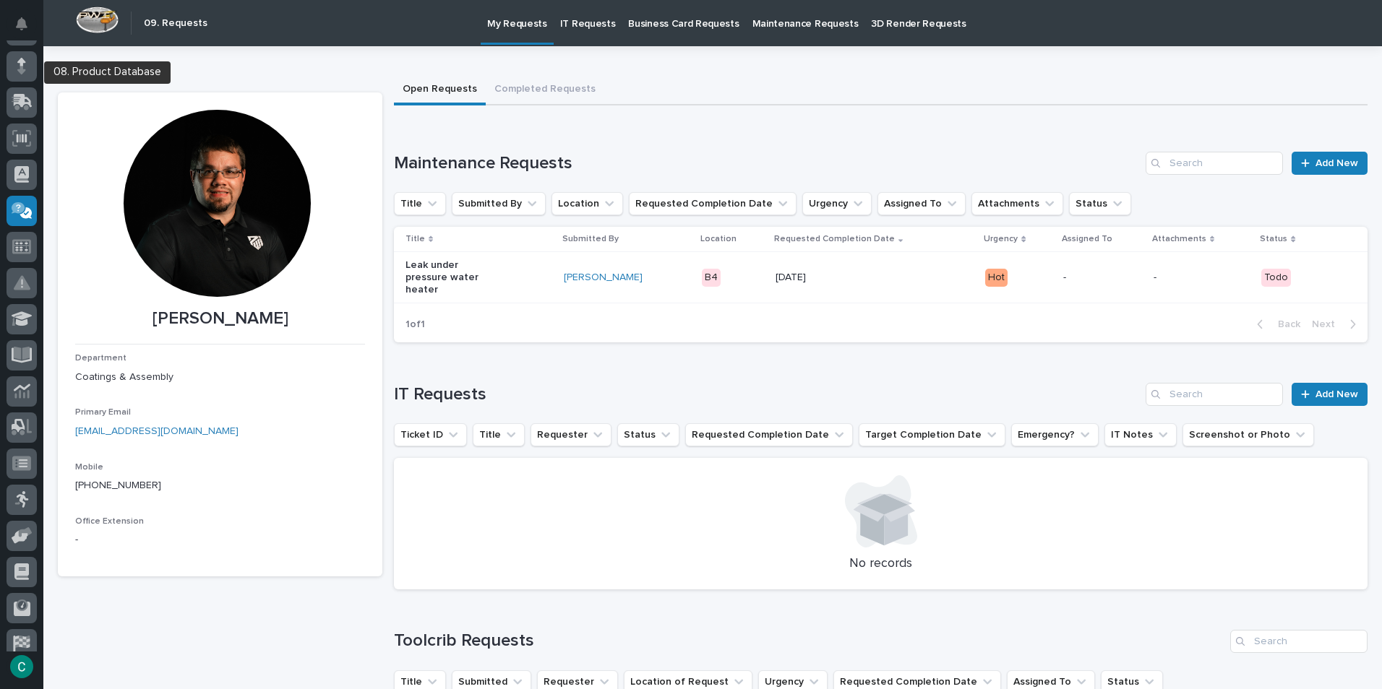
scroll to position [39, 0]
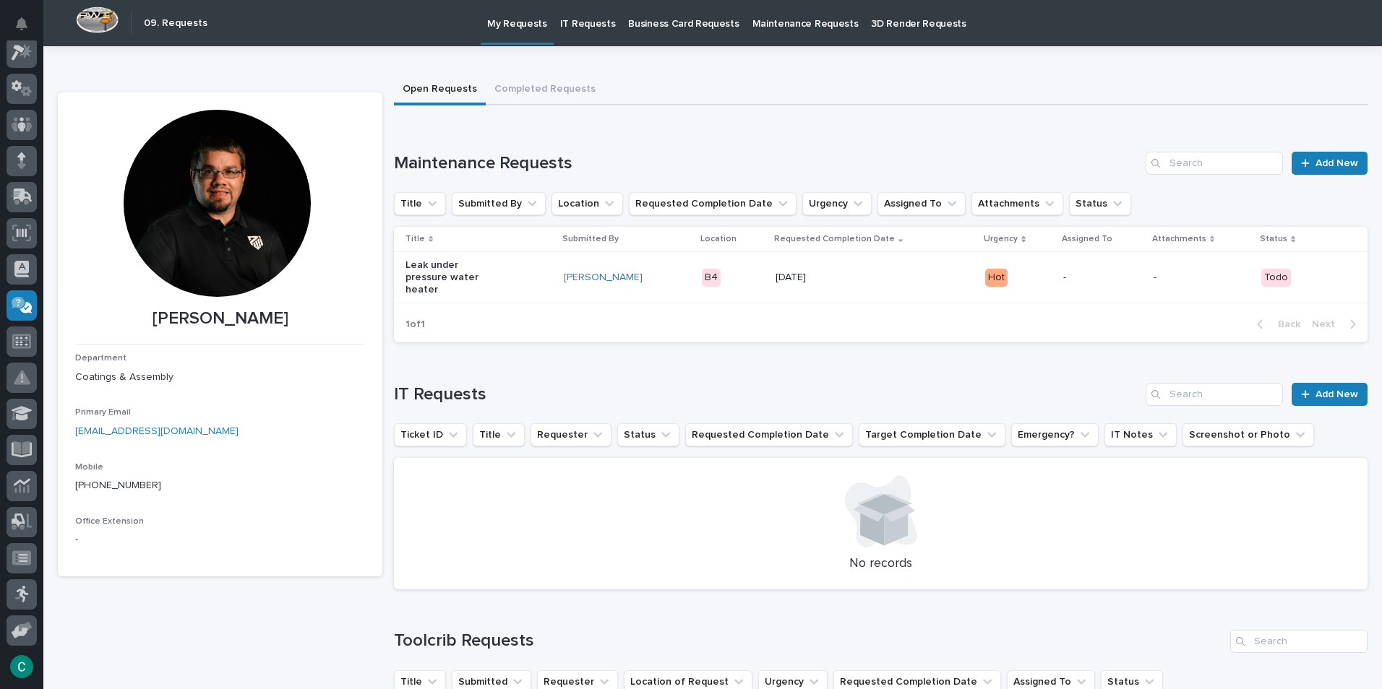
click at [27, 40] on div at bounding box center [27, 28] width 19 height 23
click at [261, 449] on div "Department Coatings & Assembly Primary Email [EMAIL_ADDRESS][DOMAIN_NAME] Mobil…" at bounding box center [220, 456] width 290 height 206
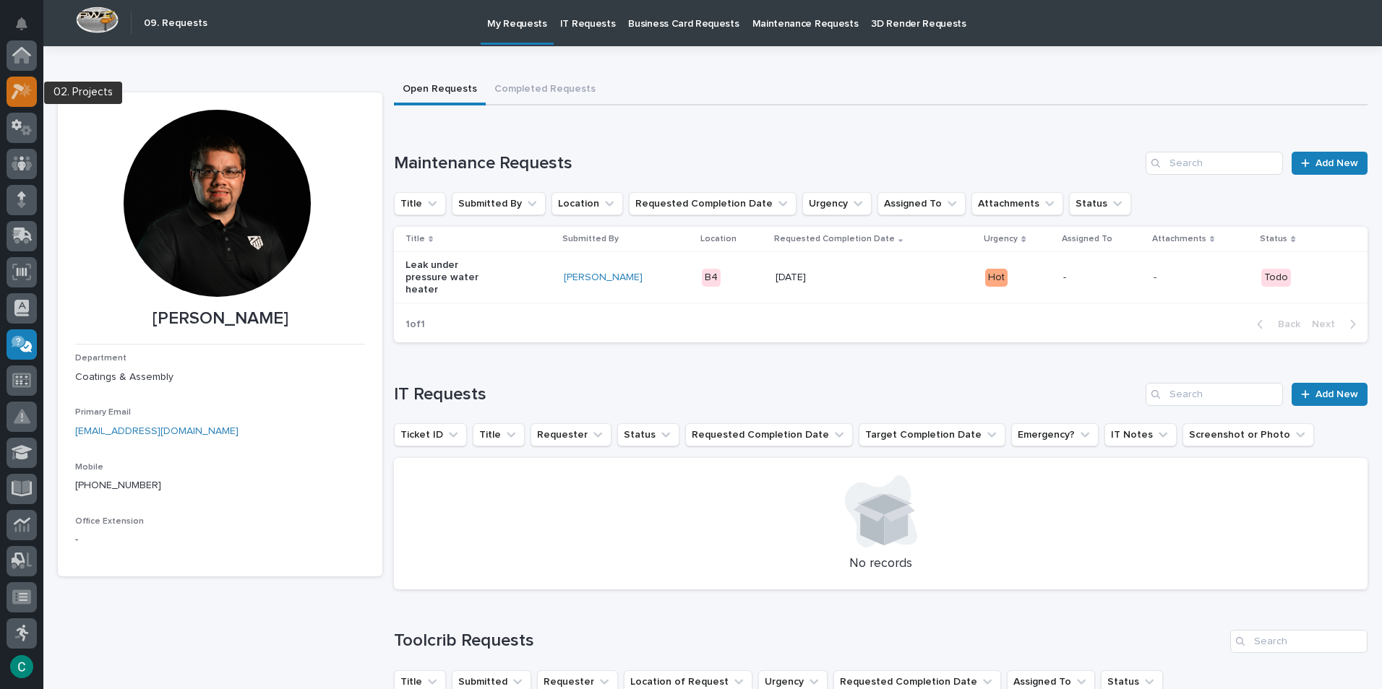
click at [14, 103] on div at bounding box center [22, 92] width 30 height 30
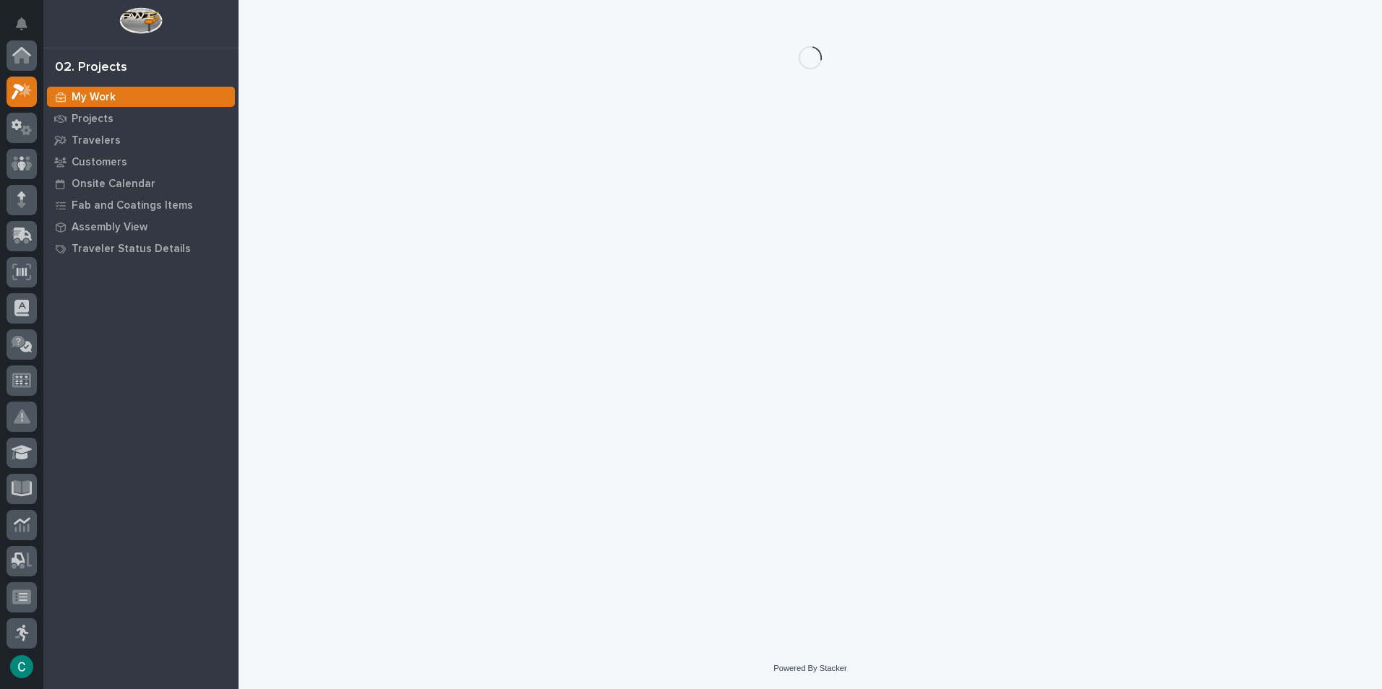
scroll to position [36, 0]
